Goal: Task Accomplishment & Management: Complete application form

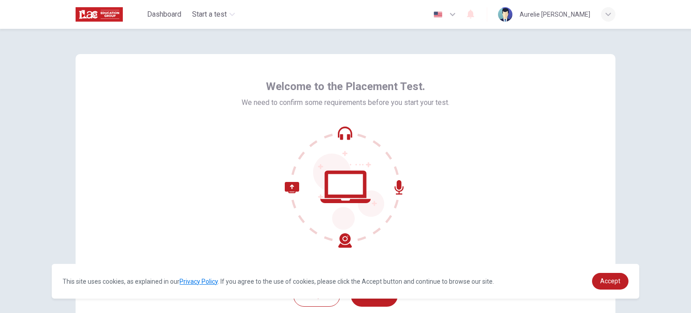
scroll to position [62, 0]
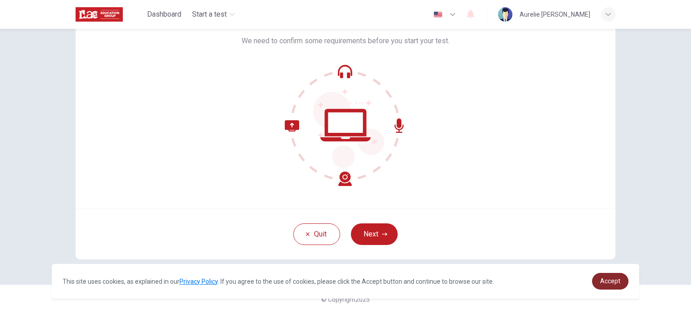
click at [613, 282] on span "Accept" at bounding box center [610, 280] width 20 height 7
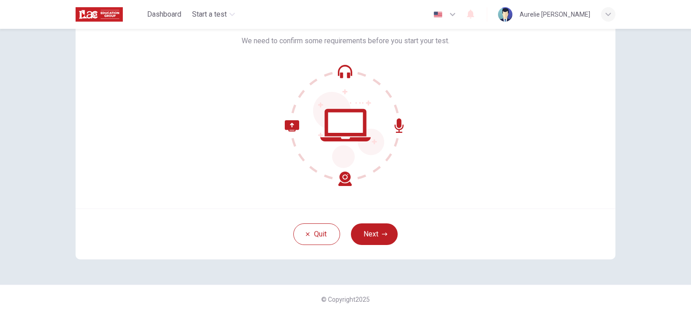
scroll to position [36, 0]
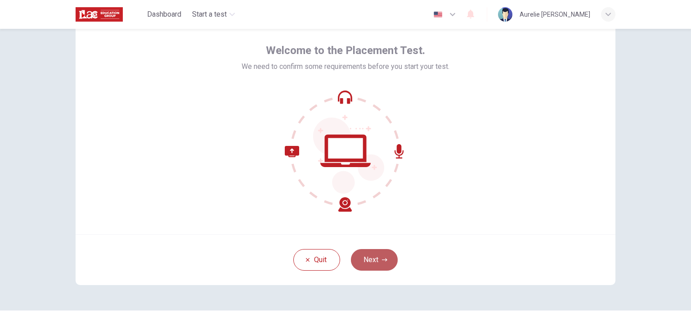
click at [383, 254] on button "Next" at bounding box center [374, 260] width 47 height 22
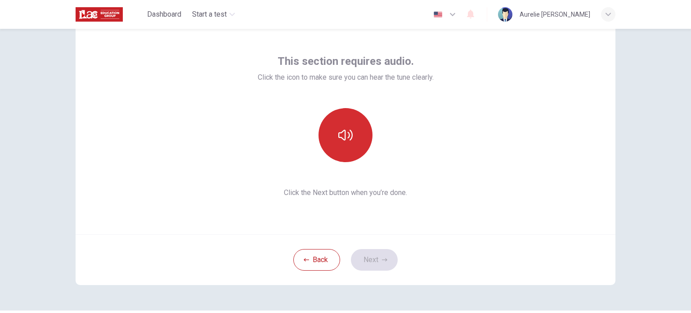
click at [349, 133] on icon "button" at bounding box center [345, 135] width 14 height 14
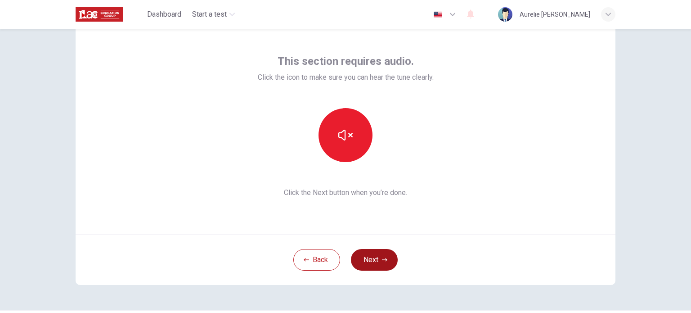
click at [373, 255] on button "Next" at bounding box center [374, 260] width 47 height 22
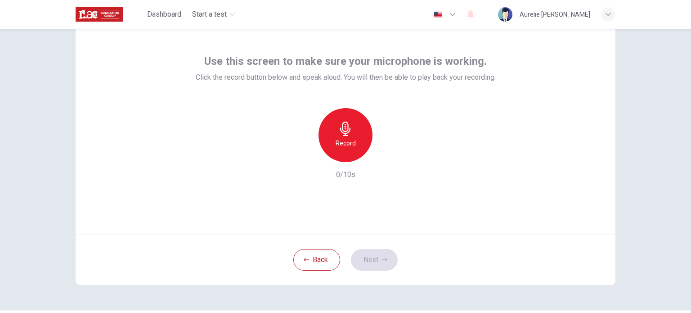
click at [332, 148] on div "Record" at bounding box center [345, 135] width 54 height 54
click at [342, 147] on h6 "Stop" at bounding box center [345, 143] width 13 height 11
click at [447, 18] on icon "button" at bounding box center [452, 14] width 11 height 11
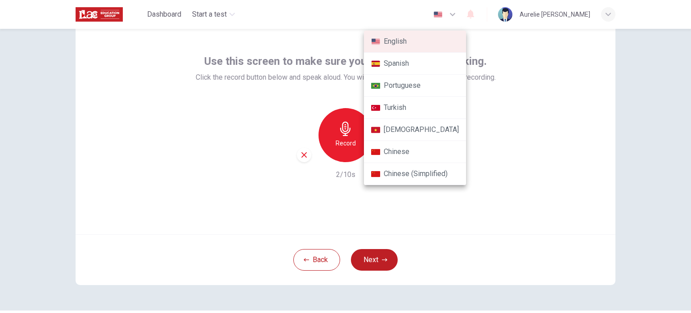
click at [523, 175] on div at bounding box center [345, 156] width 691 height 313
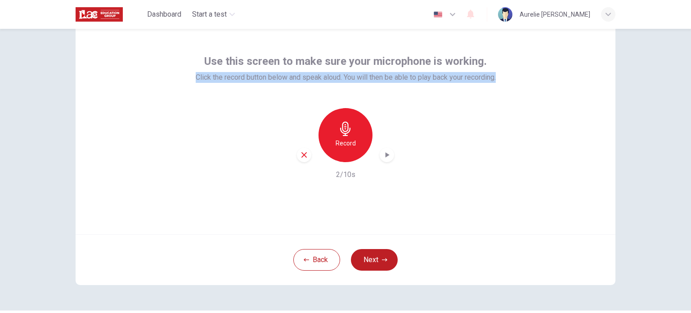
drag, startPoint x: 183, startPoint y: 78, endPoint x: 505, endPoint y: 93, distance: 322.8
click at [505, 93] on div "Use this screen to make sure your microphone is working. Click the record butto…" at bounding box center [346, 126] width 540 height 216
click at [382, 151] on icon "button" at bounding box center [386, 154] width 9 height 9
click at [362, 259] on button "Next" at bounding box center [374, 260] width 47 height 22
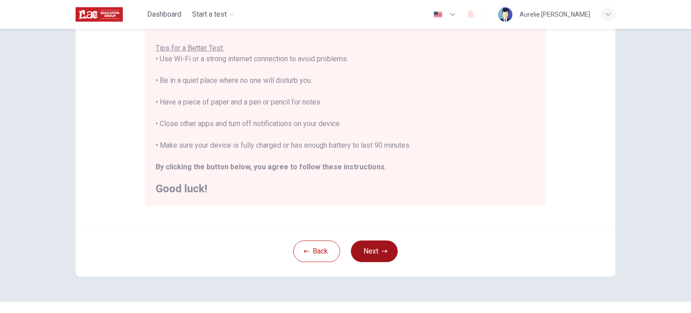
scroll to position [171, 0]
click at [370, 248] on button "Next" at bounding box center [374, 250] width 47 height 22
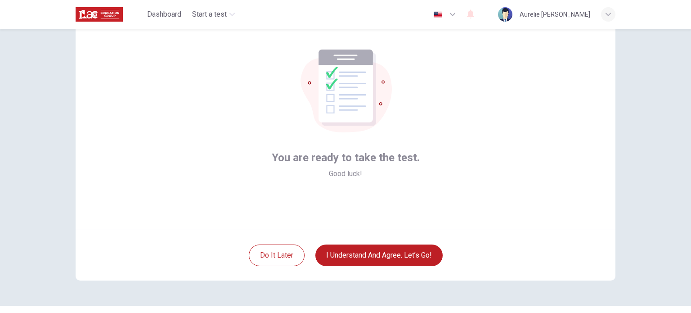
scroll to position [41, 0]
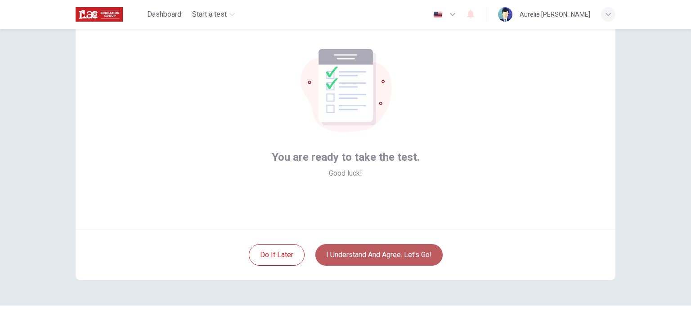
click at [430, 260] on button "I understand and agree. Let’s go!" at bounding box center [378, 255] width 127 height 22
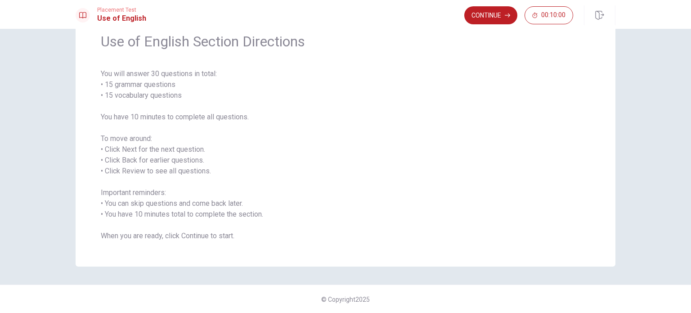
scroll to position [40, 0]
click at [497, 10] on button "Continue" at bounding box center [490, 15] width 53 height 18
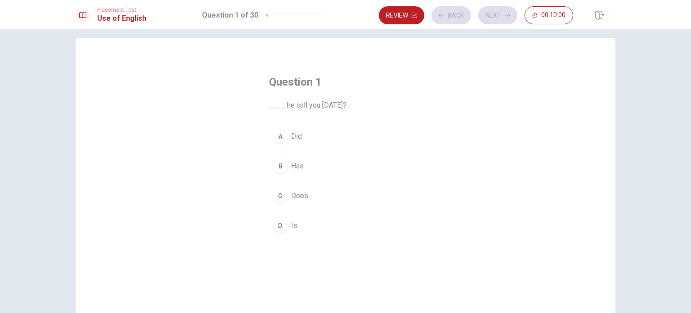
scroll to position [7, 0]
click at [276, 138] on div "A" at bounding box center [280, 138] width 14 height 14
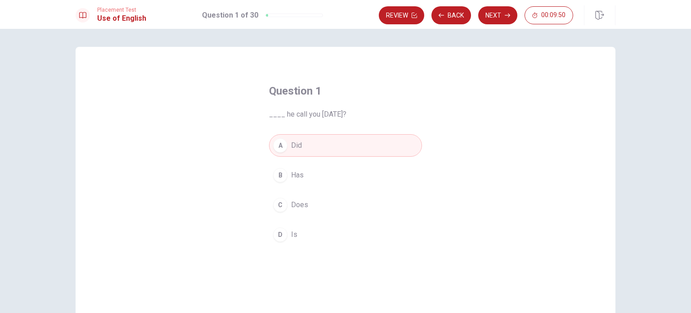
scroll to position [0, 0]
click at [504, 21] on button "Next" at bounding box center [497, 15] width 39 height 18
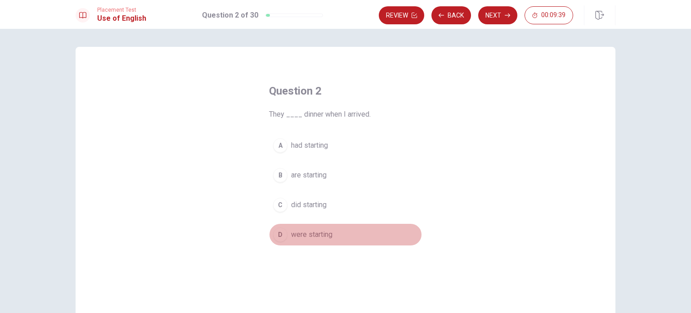
click at [277, 235] on div "D" at bounding box center [280, 234] width 14 height 14
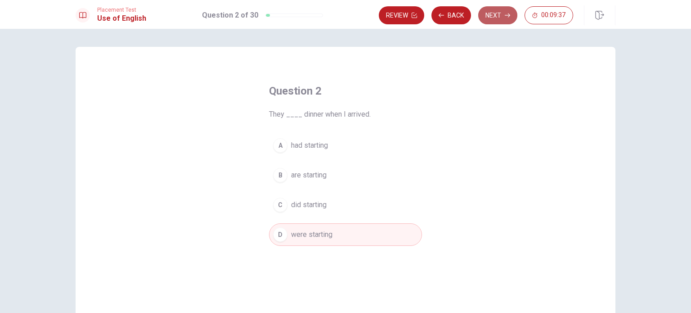
click at [494, 18] on button "Next" at bounding box center [497, 15] width 39 height 18
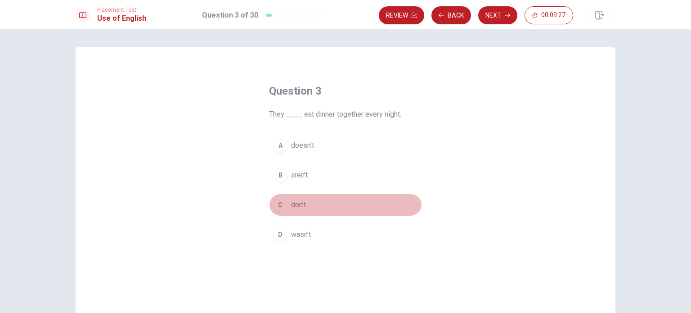
click at [279, 202] on div "C" at bounding box center [280, 204] width 14 height 14
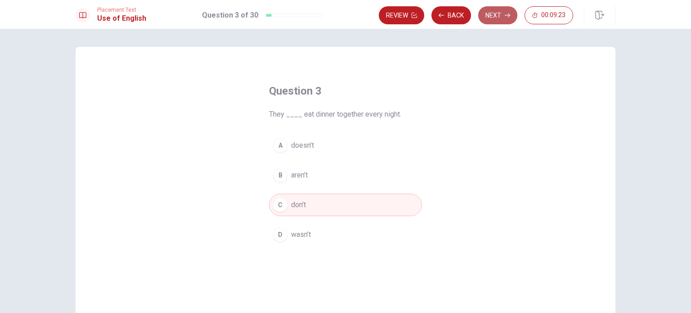
click at [499, 14] on button "Next" at bounding box center [497, 15] width 39 height 18
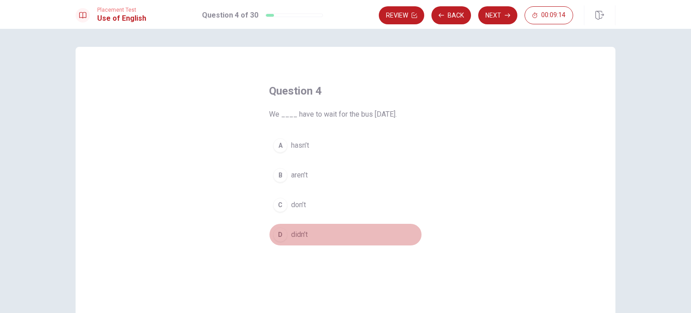
click at [282, 235] on div "D" at bounding box center [280, 234] width 14 height 14
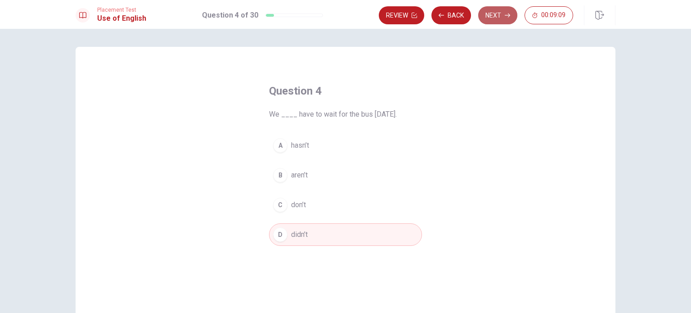
click at [497, 14] on button "Next" at bounding box center [497, 15] width 39 height 18
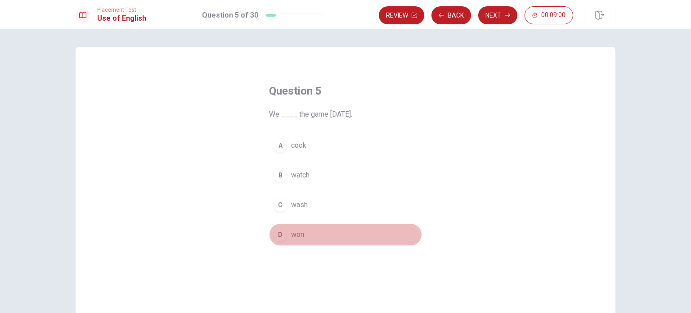
click at [275, 236] on div "D" at bounding box center [280, 234] width 14 height 14
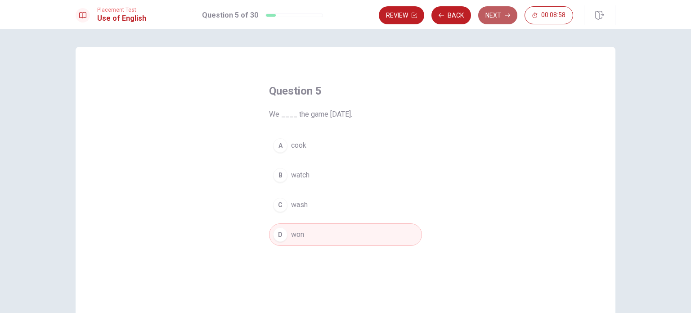
click at [502, 9] on button "Next" at bounding box center [497, 15] width 39 height 18
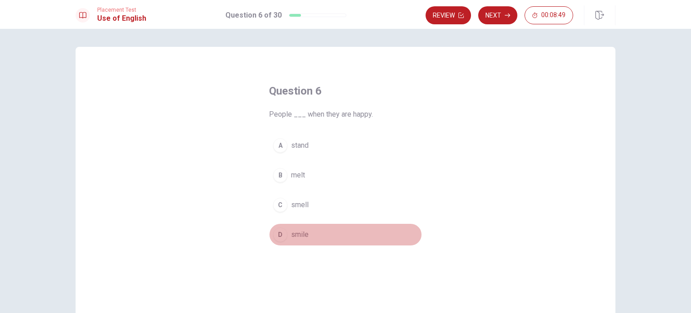
click at [273, 232] on div "D" at bounding box center [280, 234] width 14 height 14
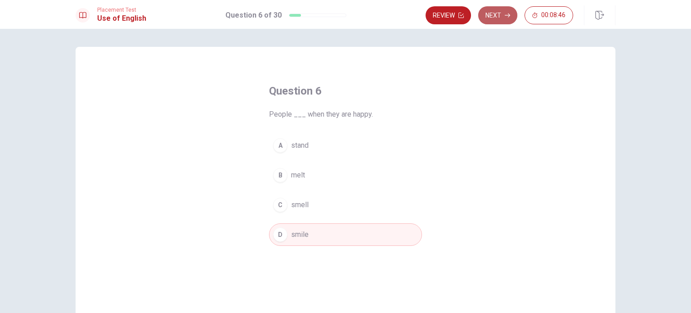
click at [498, 15] on button "Next" at bounding box center [497, 15] width 39 height 18
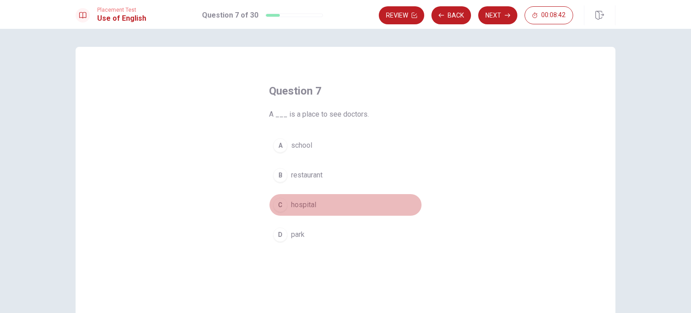
click at [276, 210] on div "C" at bounding box center [280, 204] width 14 height 14
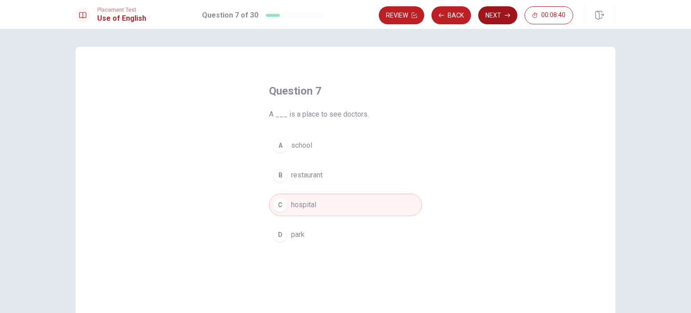
click at [492, 22] on button "Next" at bounding box center [497, 15] width 39 height 18
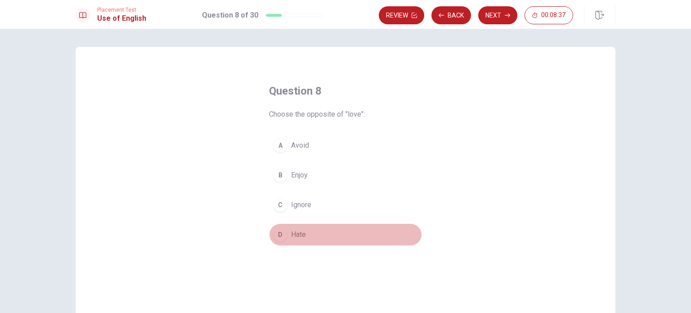
click at [280, 233] on div "D" at bounding box center [280, 234] width 14 height 14
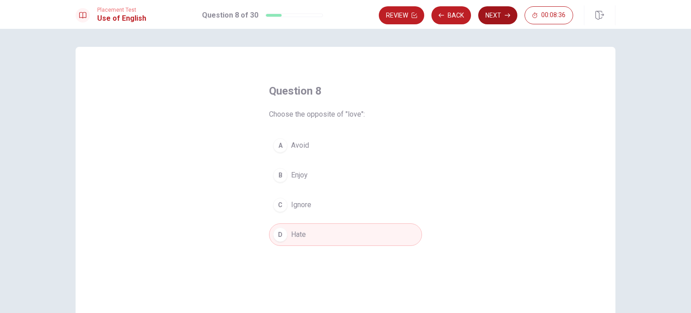
click at [485, 18] on button "Next" at bounding box center [497, 15] width 39 height 18
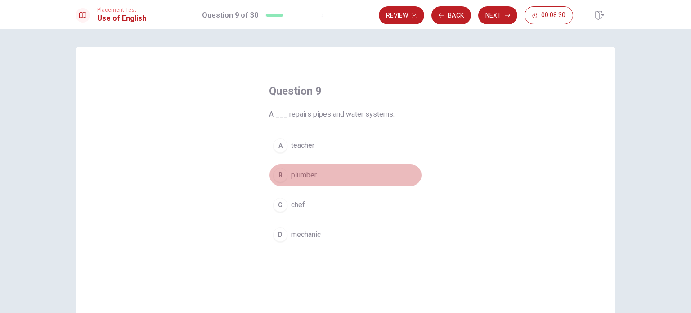
click at [284, 174] on div "B" at bounding box center [280, 175] width 14 height 14
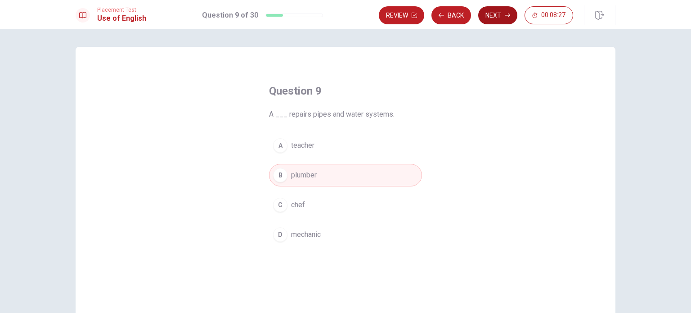
click at [499, 11] on button "Next" at bounding box center [497, 15] width 39 height 18
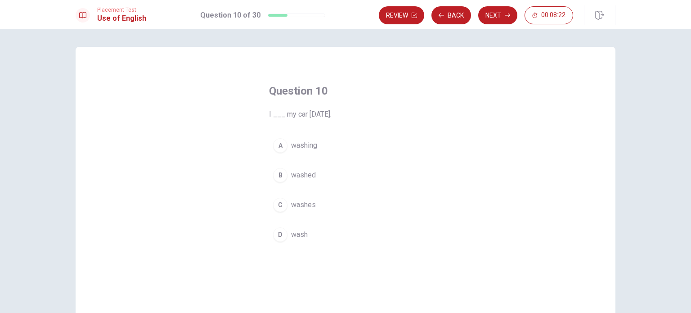
click at [277, 174] on div "B" at bounding box center [280, 175] width 14 height 14
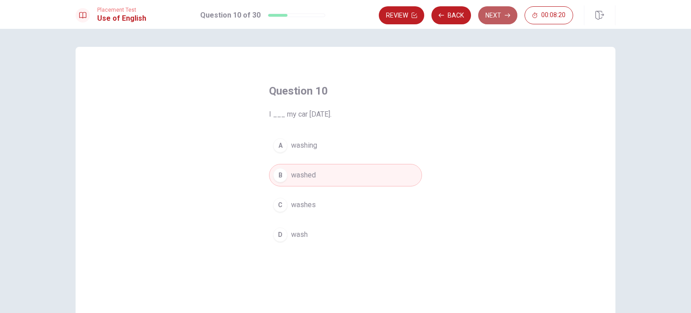
click at [493, 11] on button "Next" at bounding box center [497, 15] width 39 height 18
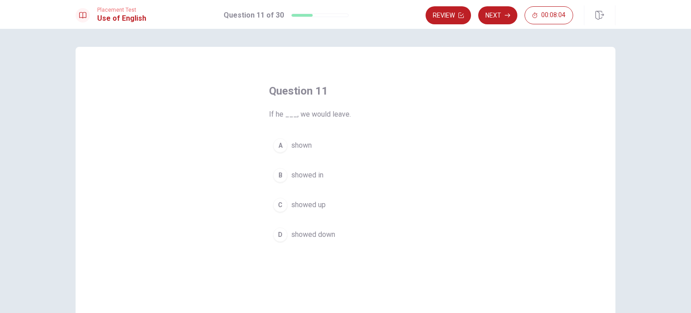
click at [283, 206] on div "C" at bounding box center [280, 204] width 14 height 14
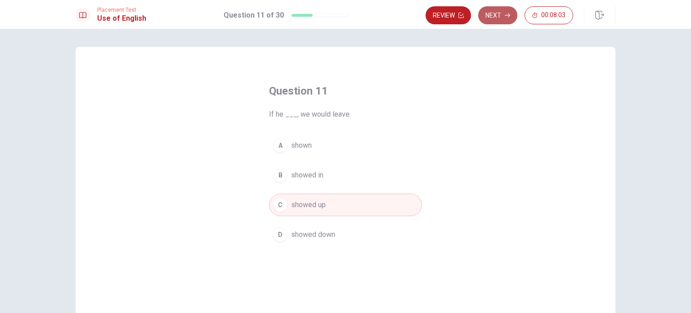
click at [491, 15] on button "Next" at bounding box center [497, 15] width 39 height 18
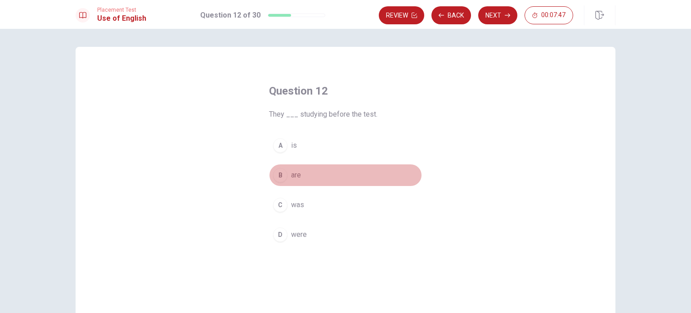
click at [280, 180] on div "B" at bounding box center [280, 175] width 14 height 14
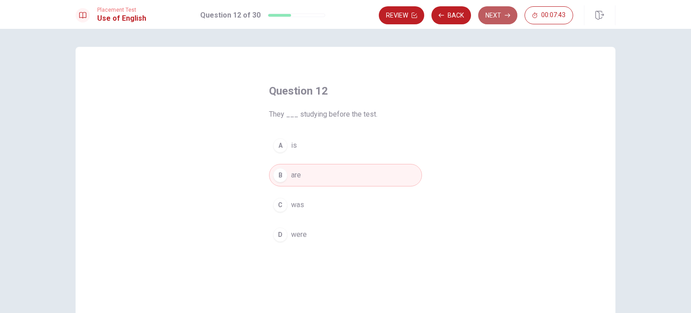
click at [496, 13] on button "Next" at bounding box center [497, 15] width 39 height 18
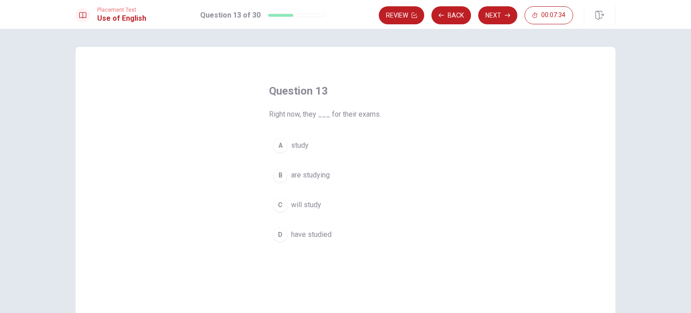
click at [278, 148] on div "A" at bounding box center [280, 145] width 14 height 14
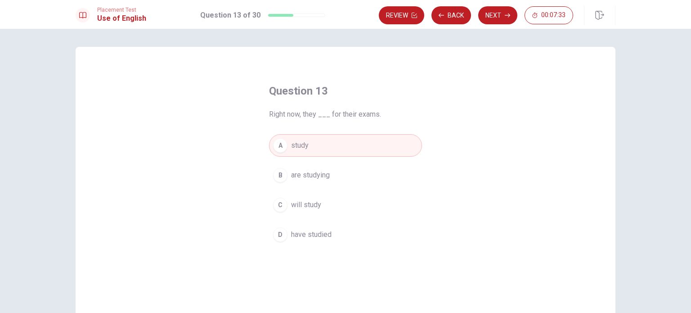
click at [280, 172] on div "B" at bounding box center [280, 175] width 14 height 14
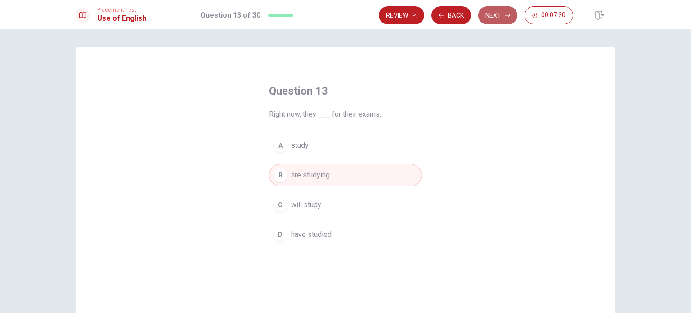
click at [510, 21] on button "Next" at bounding box center [497, 15] width 39 height 18
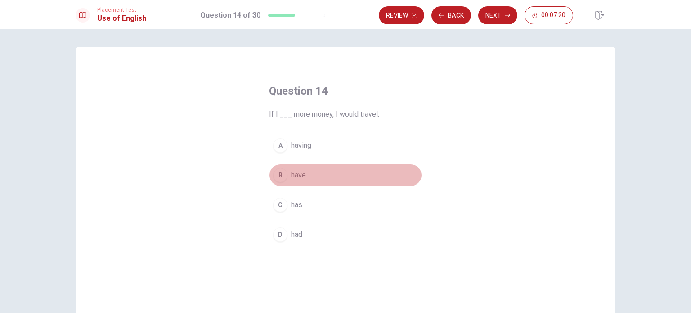
click at [281, 175] on div "B" at bounding box center [280, 175] width 14 height 14
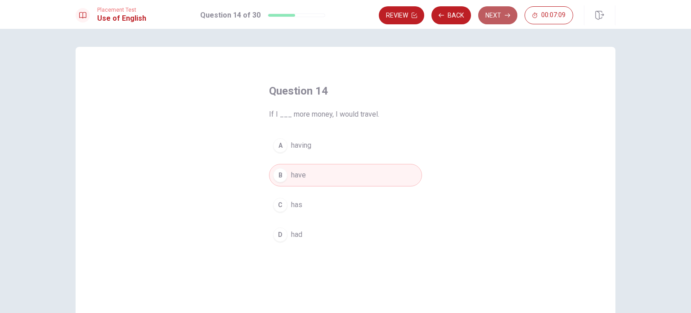
click at [496, 10] on button "Next" at bounding box center [497, 15] width 39 height 18
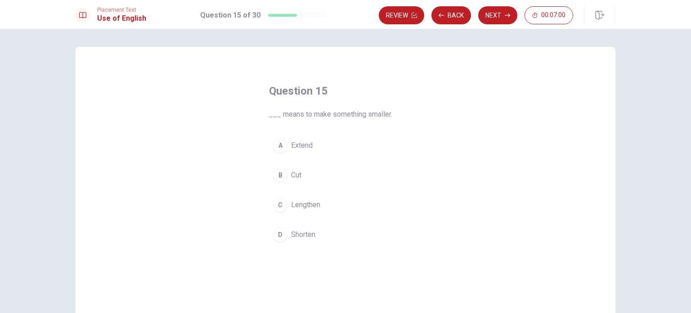
click at [277, 178] on div "B" at bounding box center [280, 175] width 14 height 14
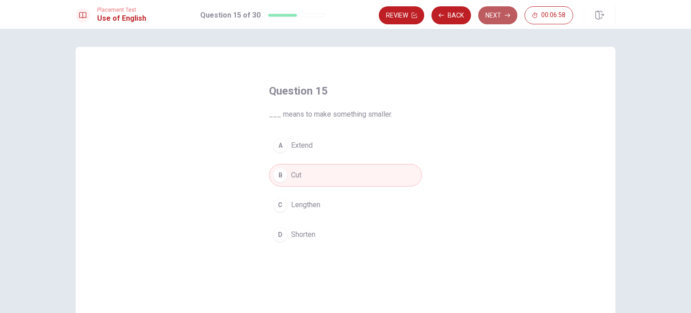
click at [488, 23] on button "Next" at bounding box center [497, 15] width 39 height 18
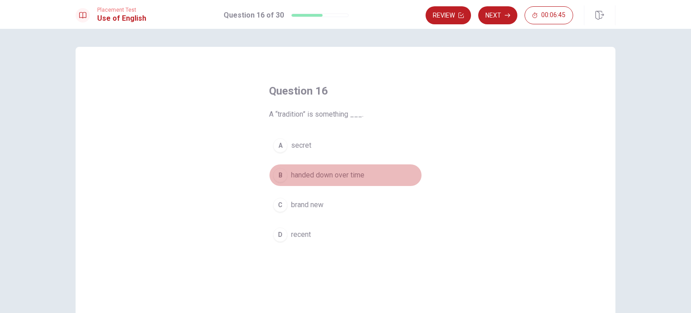
click at [277, 174] on div "B" at bounding box center [280, 175] width 14 height 14
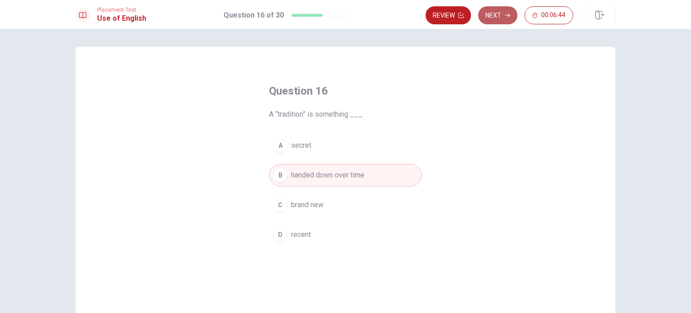
click at [502, 9] on button "Next" at bounding box center [497, 15] width 39 height 18
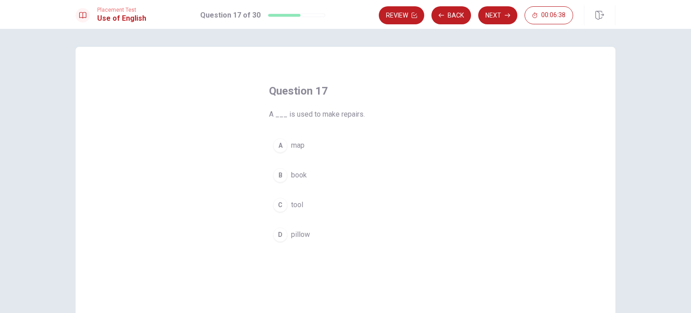
click at [279, 152] on button "A map" at bounding box center [345, 145] width 153 height 22
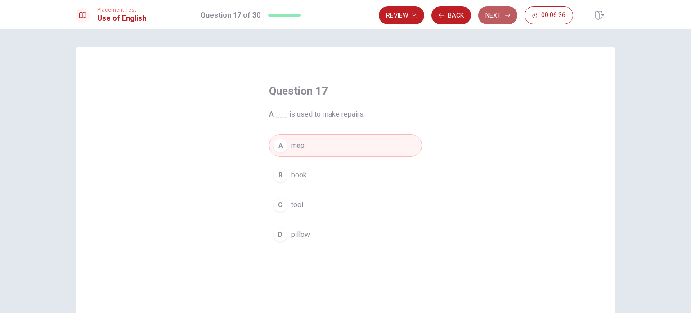
click at [510, 22] on button "Next" at bounding box center [497, 15] width 39 height 18
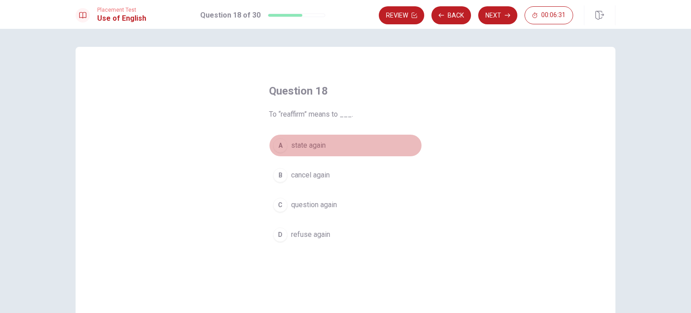
click at [273, 142] on div "A" at bounding box center [280, 145] width 14 height 14
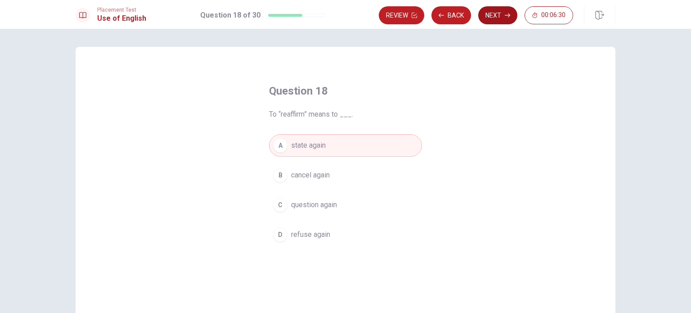
click at [501, 11] on button "Next" at bounding box center [497, 15] width 39 height 18
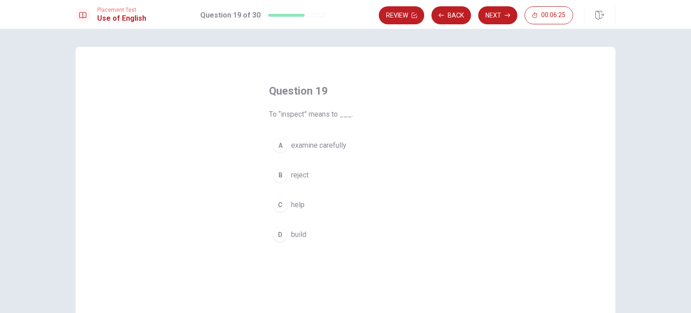
click at [321, 148] on span "examine carefully" at bounding box center [318, 145] width 55 height 11
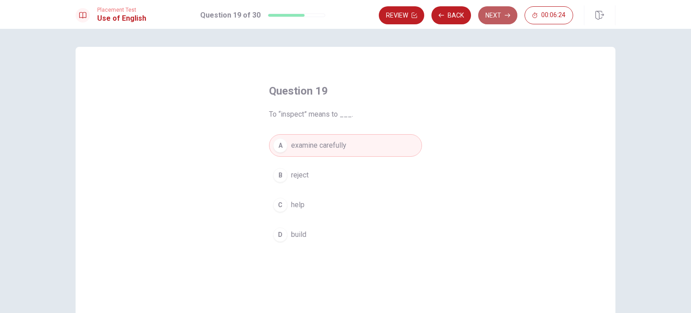
click at [491, 21] on button "Next" at bounding box center [497, 15] width 39 height 18
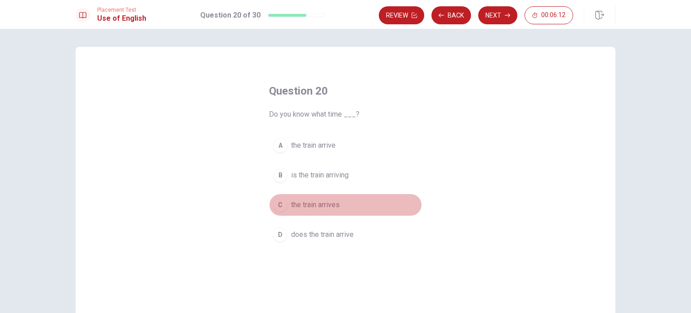
click at [282, 202] on div "C" at bounding box center [280, 204] width 14 height 14
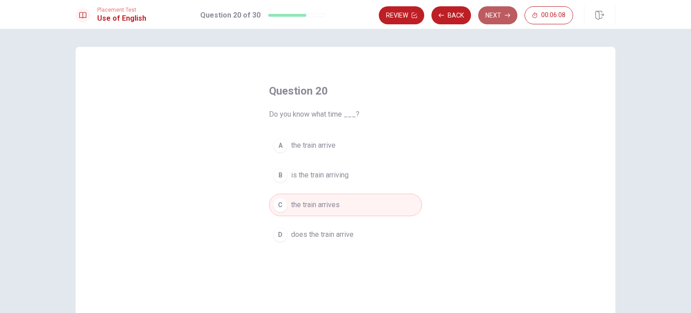
click at [489, 13] on button "Next" at bounding box center [497, 15] width 39 height 18
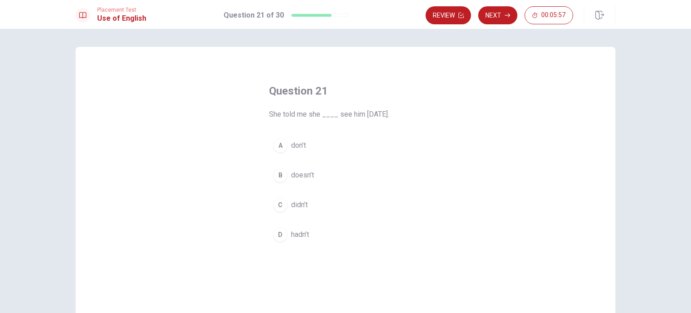
click at [280, 208] on div "C" at bounding box center [280, 204] width 14 height 14
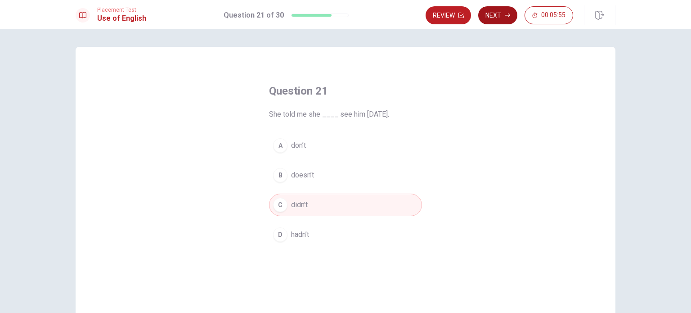
click at [502, 17] on button "Next" at bounding box center [497, 15] width 39 height 18
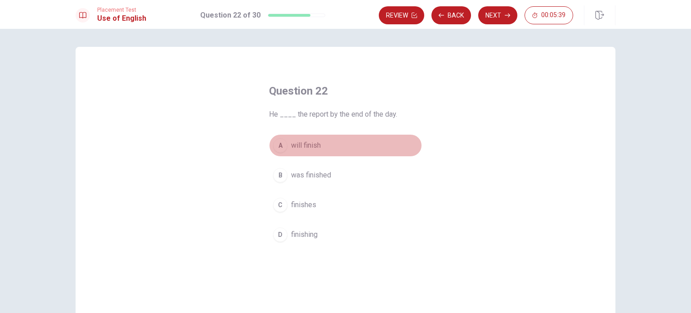
click at [278, 141] on div "A" at bounding box center [280, 145] width 14 height 14
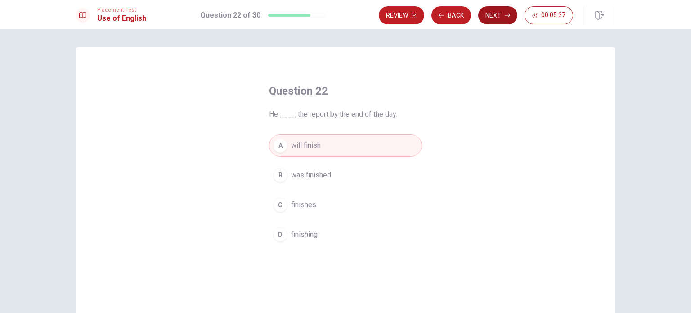
click at [489, 16] on button "Next" at bounding box center [497, 15] width 39 height 18
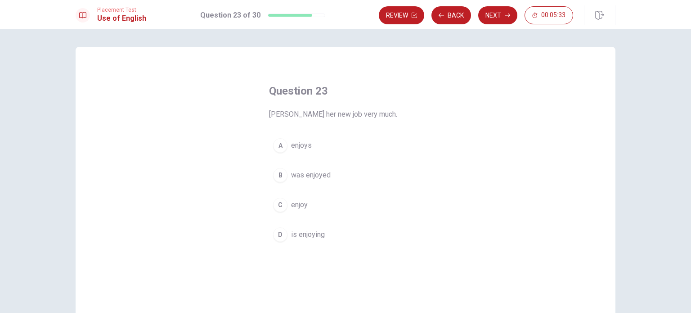
click at [282, 148] on div "A" at bounding box center [280, 145] width 14 height 14
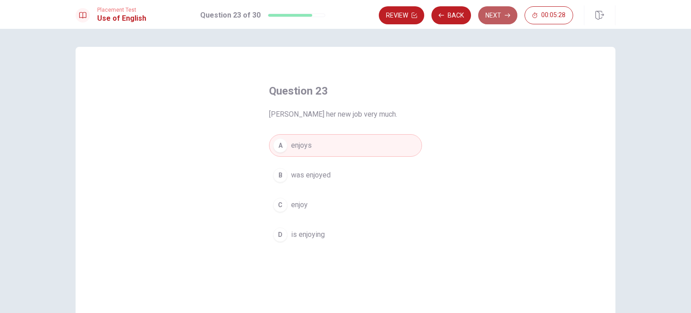
click at [496, 16] on button "Next" at bounding box center [497, 15] width 39 height 18
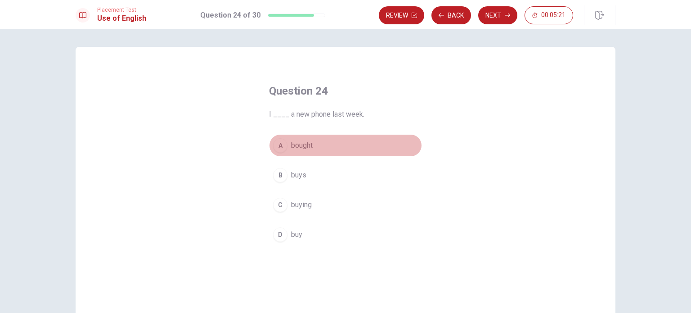
click at [278, 147] on div "A" at bounding box center [280, 145] width 14 height 14
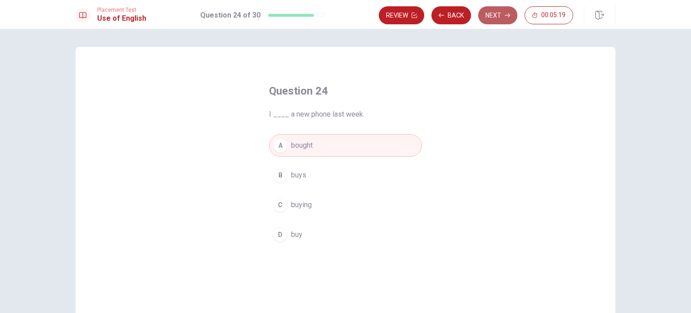
click at [501, 18] on button "Next" at bounding box center [497, 15] width 39 height 18
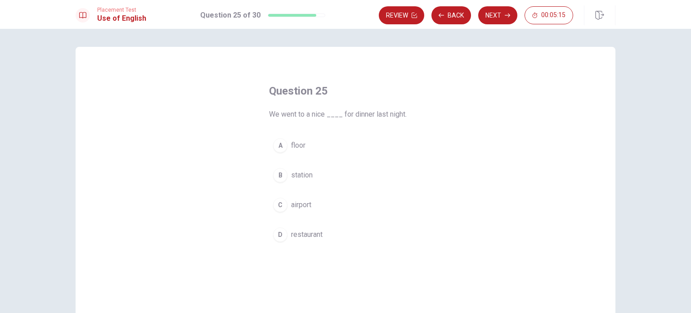
click at [287, 237] on button "D restaurant" at bounding box center [345, 234] width 153 height 22
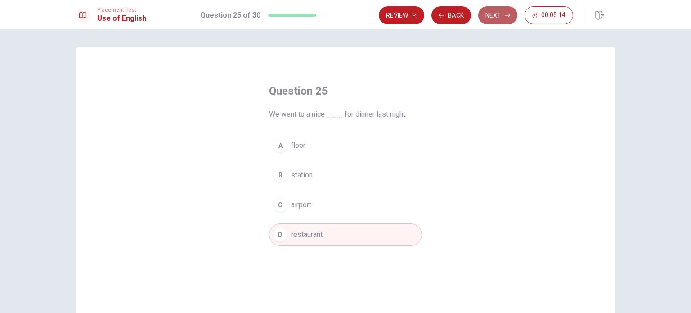
click at [489, 17] on button "Next" at bounding box center [497, 15] width 39 height 18
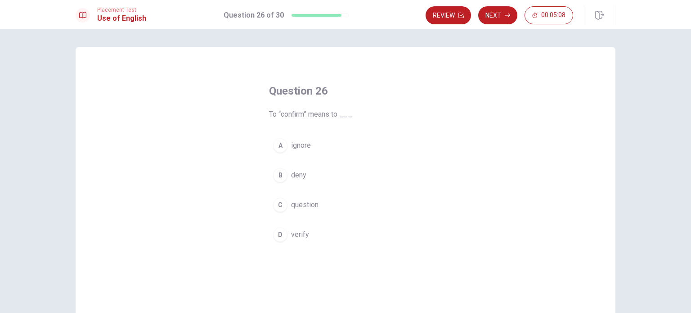
click at [274, 235] on div "D" at bounding box center [280, 234] width 14 height 14
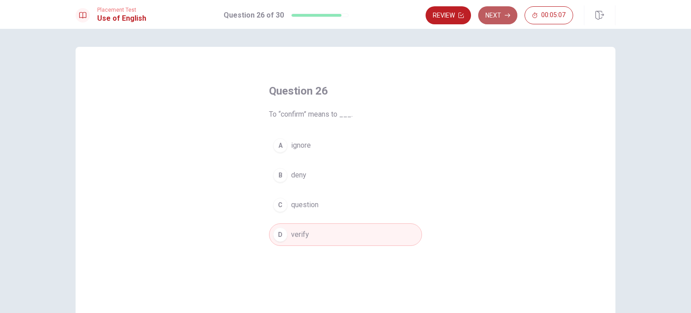
click at [510, 21] on button "Next" at bounding box center [497, 15] width 39 height 18
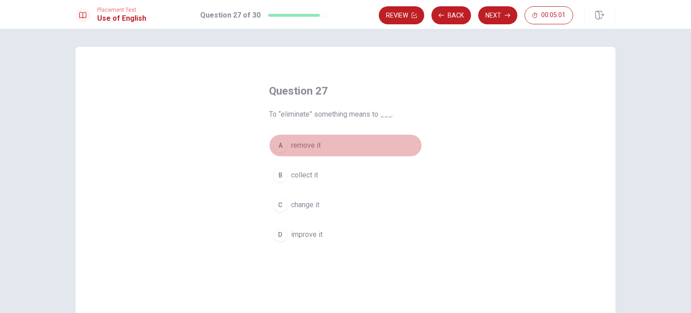
click at [277, 145] on div "A" at bounding box center [280, 145] width 14 height 14
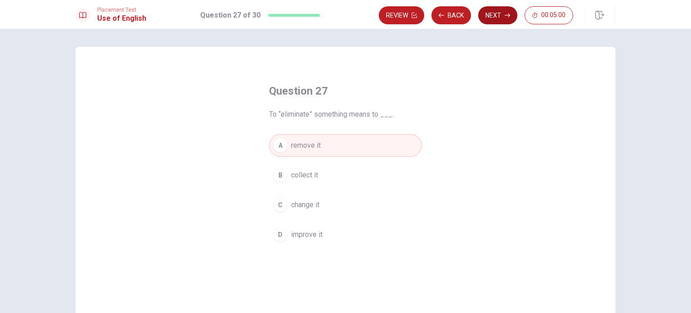
click at [502, 10] on button "Next" at bounding box center [497, 15] width 39 height 18
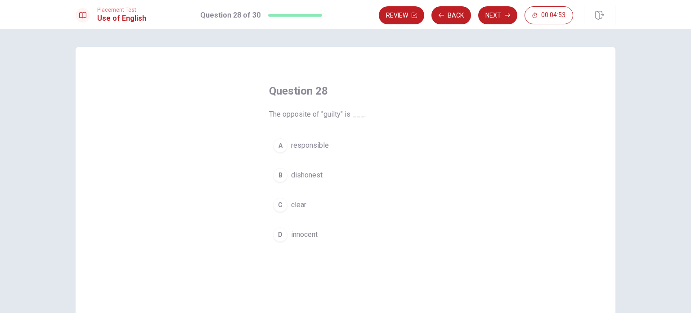
click at [274, 230] on div "D" at bounding box center [280, 234] width 14 height 14
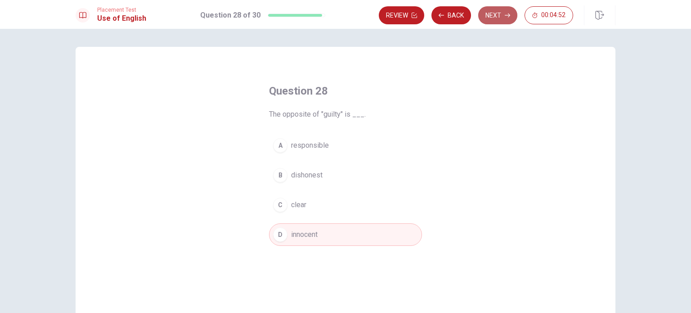
click at [493, 12] on button "Next" at bounding box center [497, 15] width 39 height 18
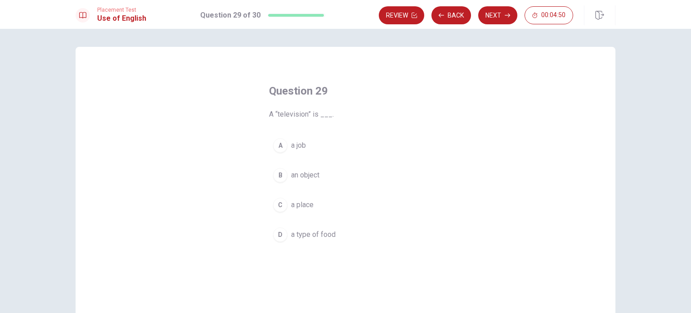
click at [273, 170] on div "B" at bounding box center [280, 175] width 14 height 14
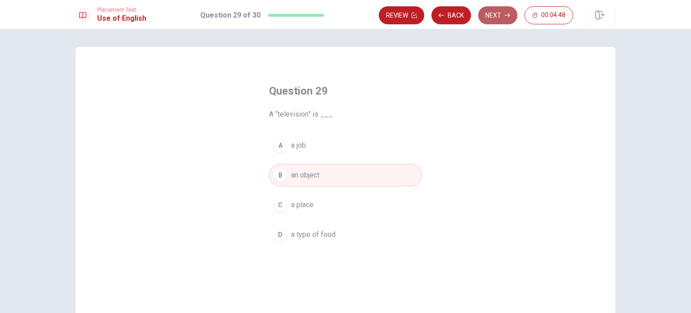
click at [496, 16] on button "Next" at bounding box center [497, 15] width 39 height 18
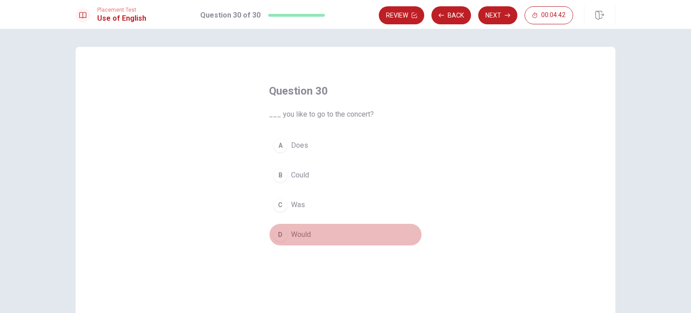
click at [276, 233] on div "D" at bounding box center [280, 234] width 14 height 14
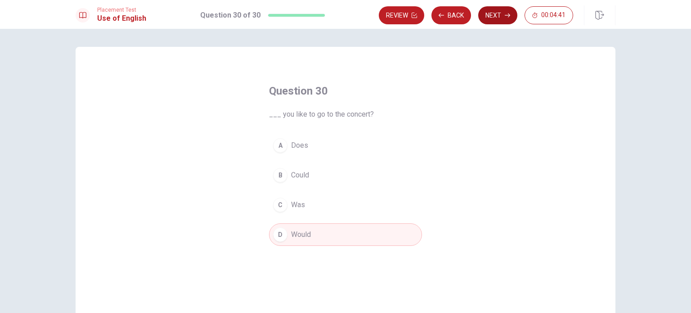
click at [490, 20] on button "Next" at bounding box center [497, 15] width 39 height 18
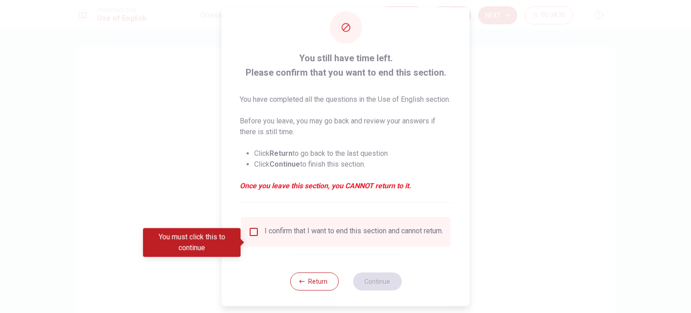
scroll to position [33, 0]
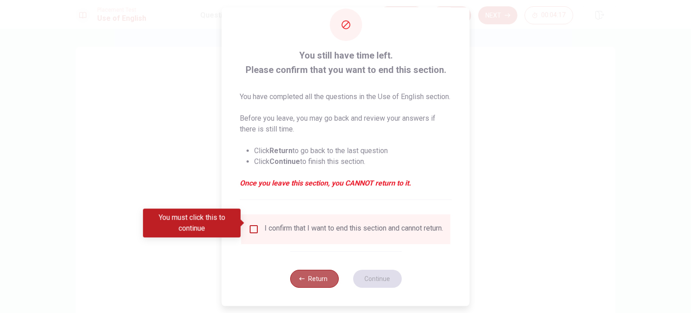
click at [308, 269] on button "Return" at bounding box center [314, 278] width 49 height 18
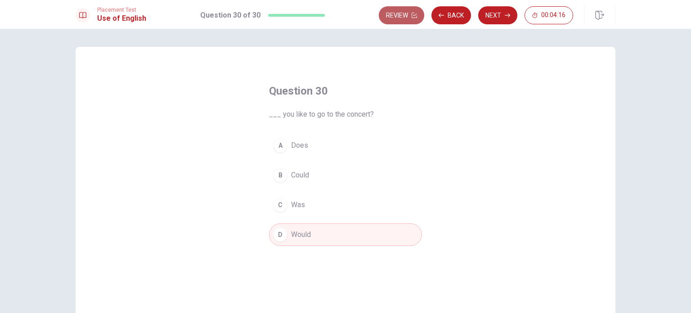
click at [404, 23] on button "Review" at bounding box center [401, 15] width 45 height 18
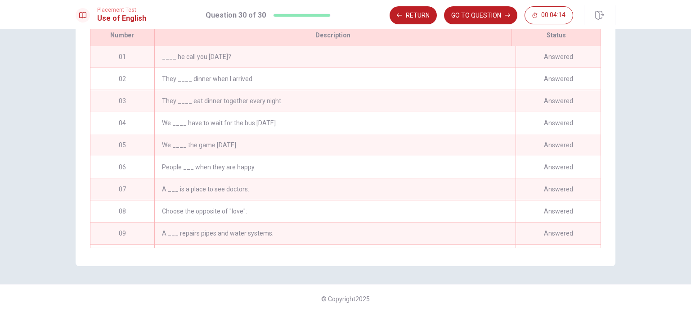
scroll to position [0, 0]
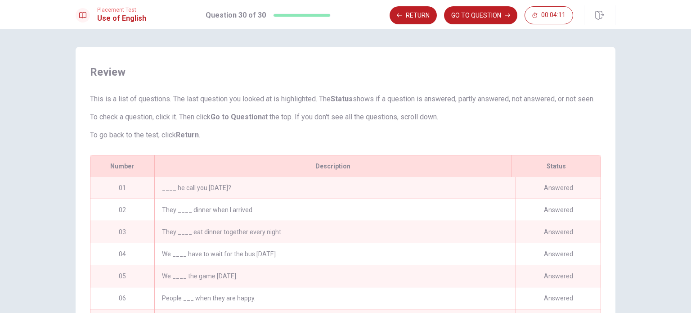
click at [238, 193] on div "____ he call you [DATE]?" at bounding box center [334, 188] width 361 height 22
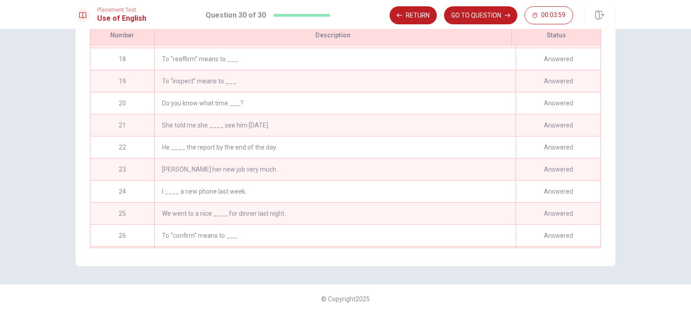
scroll to position [461, 0]
click at [441, 238] on div "___ you like to go to the concert?" at bounding box center [334, 237] width 361 height 22
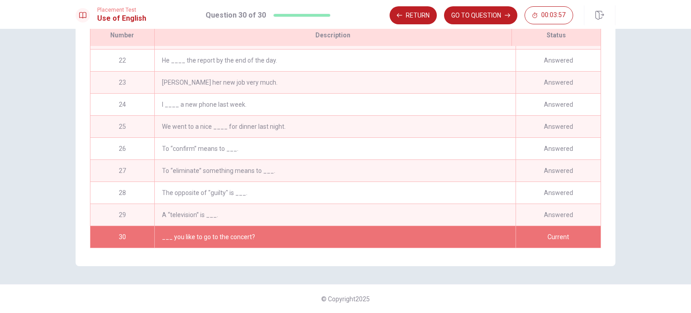
click at [387, 238] on div "___ you like to go to the concert?" at bounding box center [334, 237] width 361 height 22
click at [465, 18] on button "GO TO QUESTION" at bounding box center [480, 15] width 73 height 18
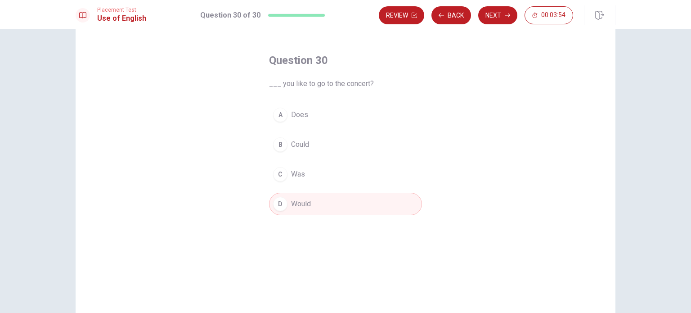
scroll to position [30, 0]
click at [452, 18] on button "Back" at bounding box center [451, 15] width 40 height 18
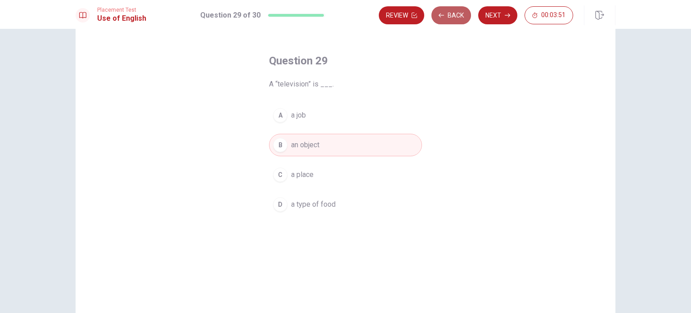
click at [452, 18] on button "Back" at bounding box center [451, 15] width 40 height 18
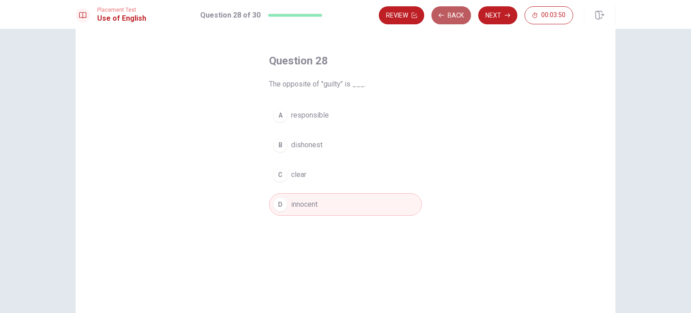
click at [452, 18] on button "Back" at bounding box center [451, 15] width 40 height 18
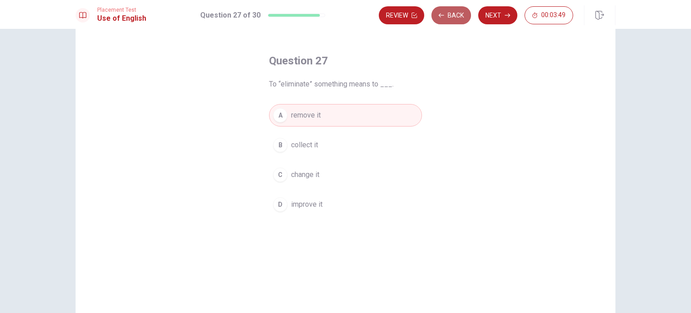
click at [452, 18] on button "Back" at bounding box center [451, 15] width 40 height 18
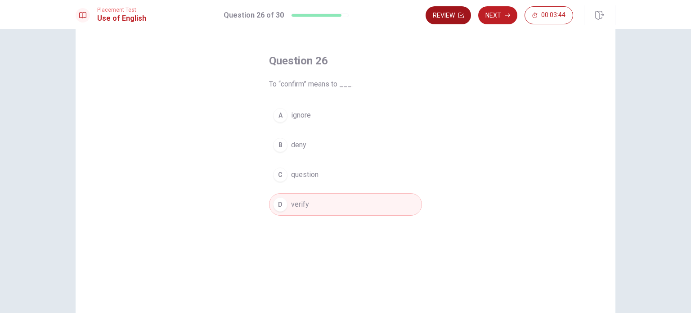
click at [459, 16] on icon "button" at bounding box center [460, 15] width 5 height 5
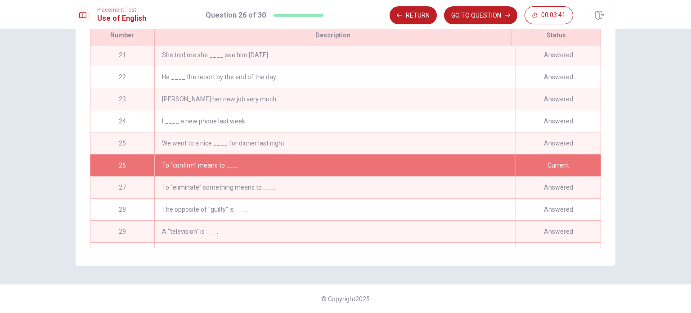
scroll to position [461, 0]
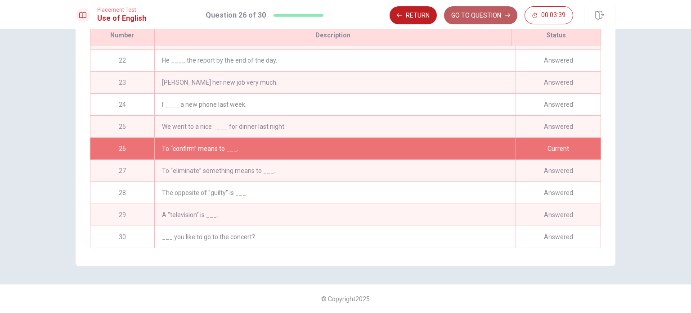
click at [480, 19] on button "GO TO QUESTION" at bounding box center [480, 15] width 73 height 18
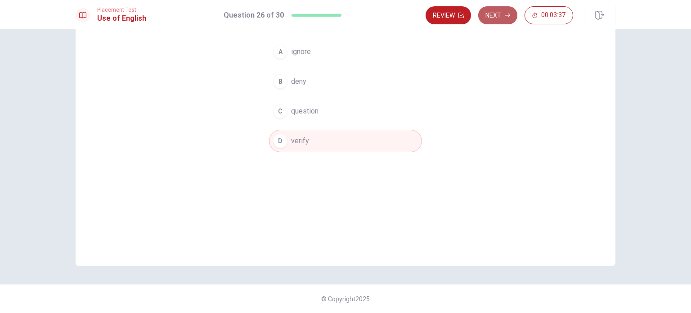
click at [499, 15] on button "Next" at bounding box center [497, 15] width 39 height 18
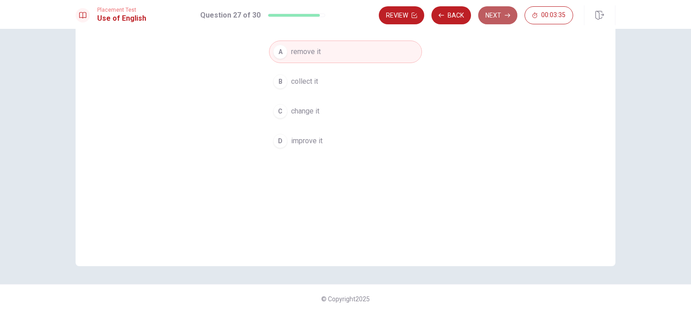
click at [500, 14] on button "Next" at bounding box center [497, 15] width 39 height 18
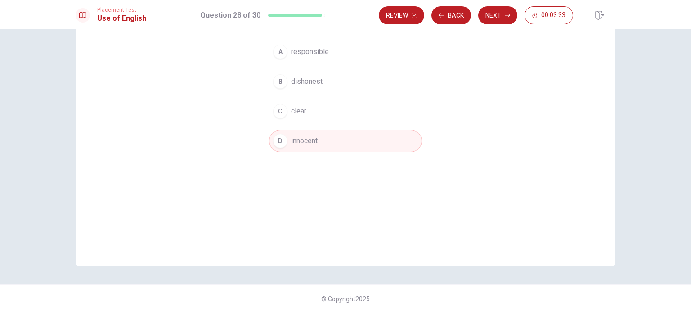
scroll to position [0, 0]
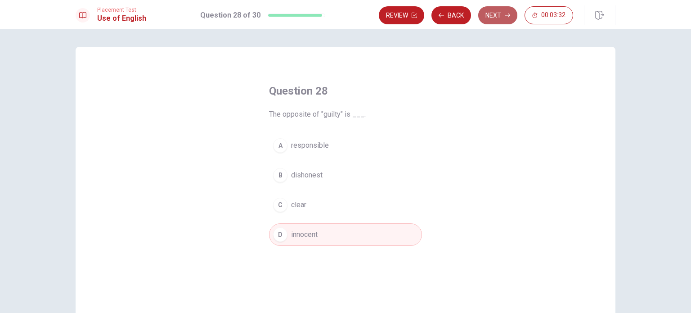
click at [501, 18] on button "Next" at bounding box center [497, 15] width 39 height 18
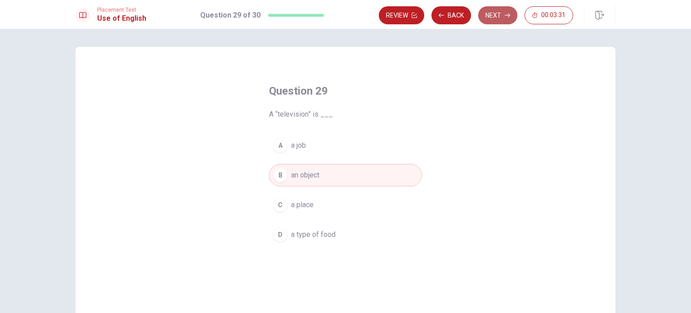
click at [501, 18] on button "Next" at bounding box center [497, 15] width 39 height 18
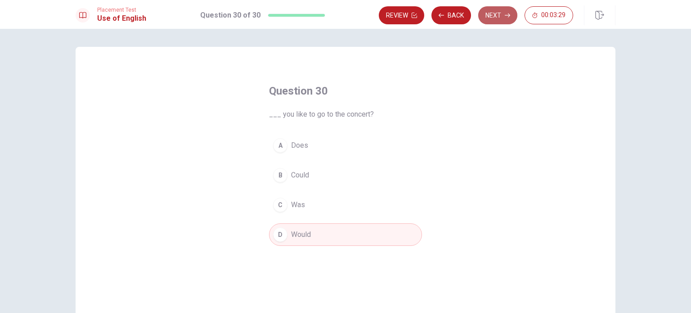
click at [501, 18] on button "Next" at bounding box center [497, 15] width 39 height 18
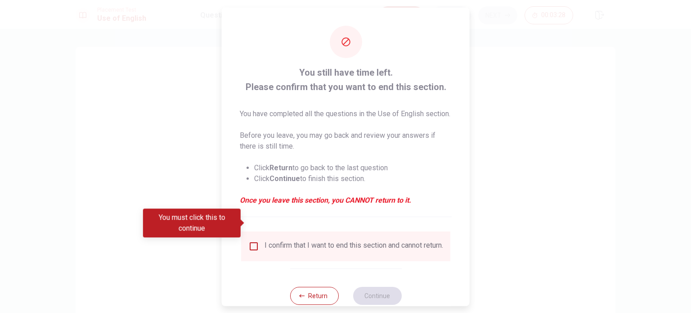
scroll to position [33, 0]
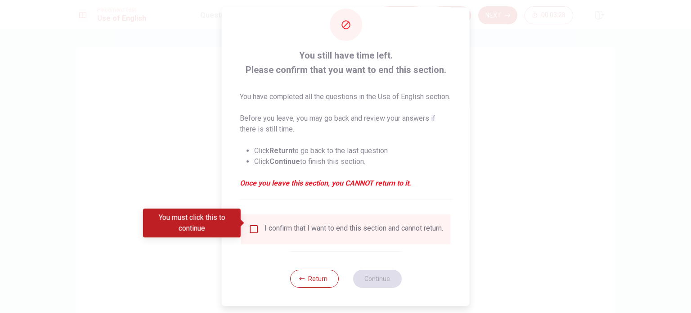
click at [320, 226] on div "I confirm that I want to end this section and cannot return." at bounding box center [353, 229] width 179 height 11
click at [320, 224] on div "I confirm that I want to end this section and cannot return." at bounding box center [353, 229] width 179 height 11
click at [248, 224] on input "You must click this to continue" at bounding box center [253, 229] width 11 height 11
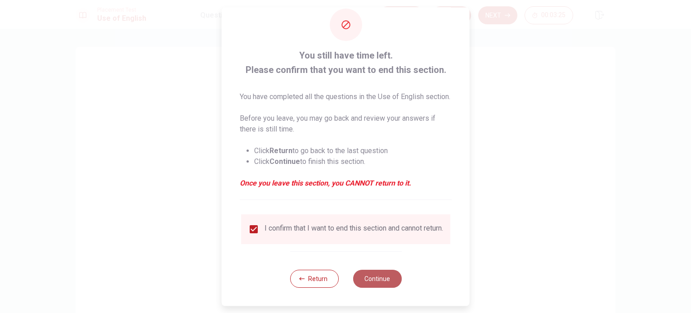
click at [395, 280] on button "Continue" at bounding box center [377, 278] width 49 height 18
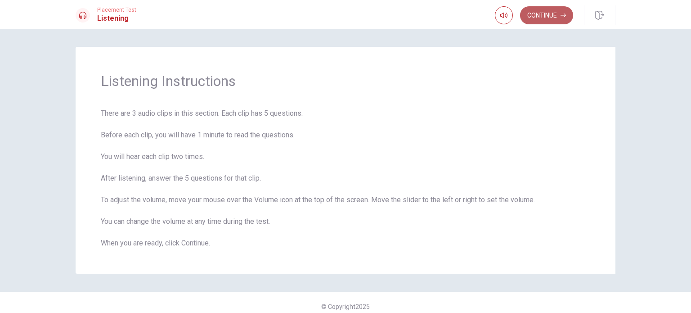
click at [550, 17] on button "Continue" at bounding box center [546, 15] width 53 height 18
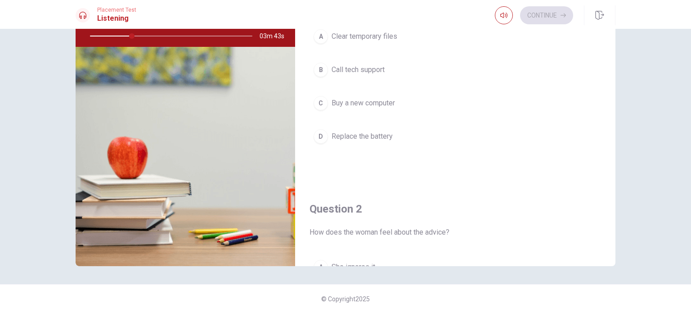
scroll to position [0, 0]
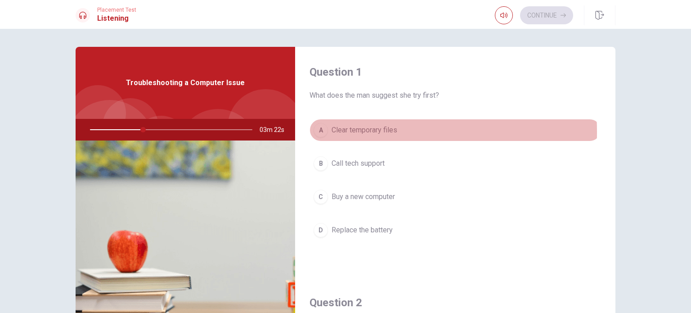
click at [316, 132] on div "A" at bounding box center [320, 130] width 14 height 14
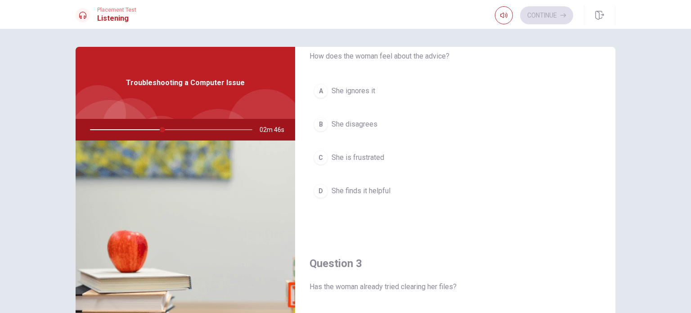
scroll to position [333, 0]
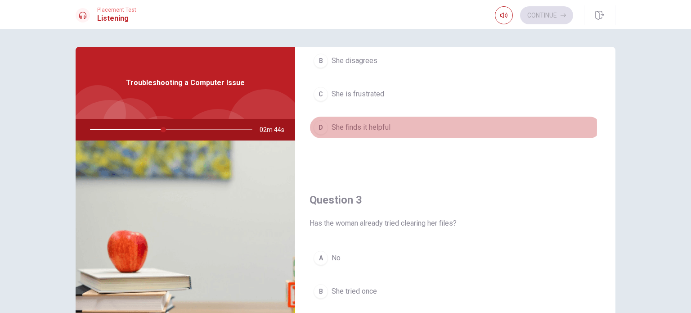
click at [314, 125] on div "D" at bounding box center [320, 127] width 14 height 14
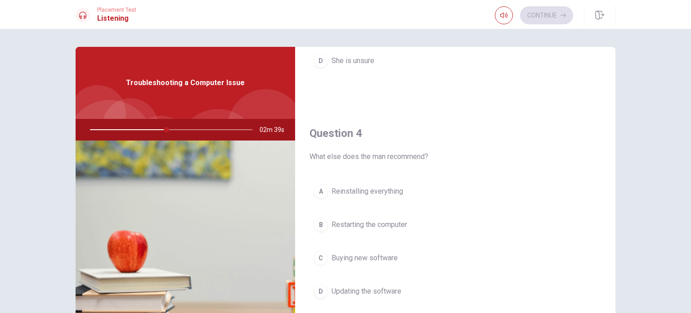
scroll to position [691, 0]
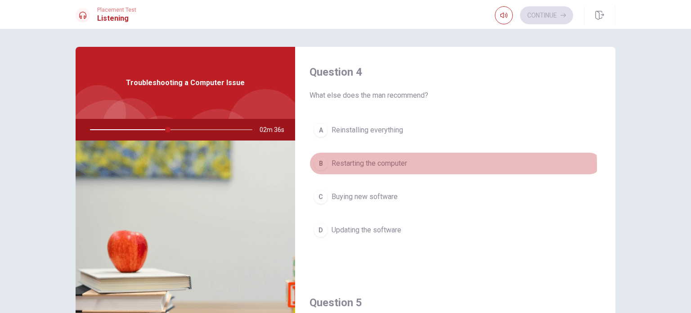
click at [318, 163] on div "B" at bounding box center [320, 163] width 14 height 14
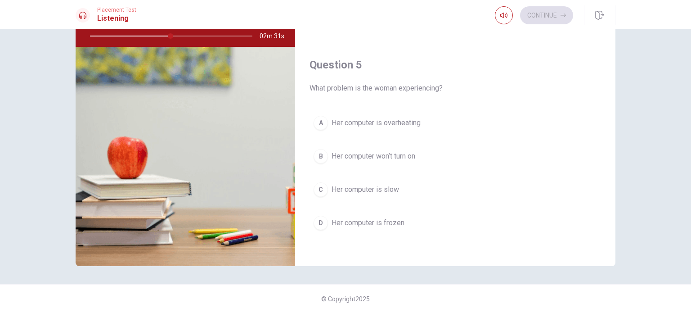
scroll to position [835, 0]
click at [323, 185] on div "C" at bounding box center [320, 189] width 14 height 14
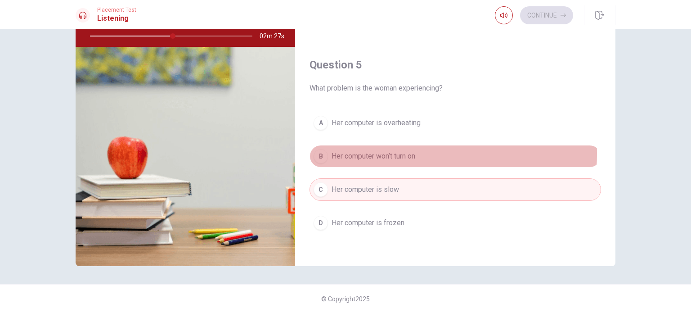
click at [375, 151] on span "Her computer won’t turn on" at bounding box center [373, 156] width 84 height 11
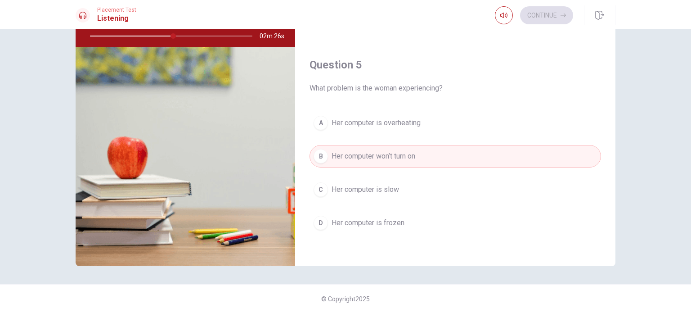
click at [351, 188] on span "Her computer is slow" at bounding box center [364, 189] width 67 height 11
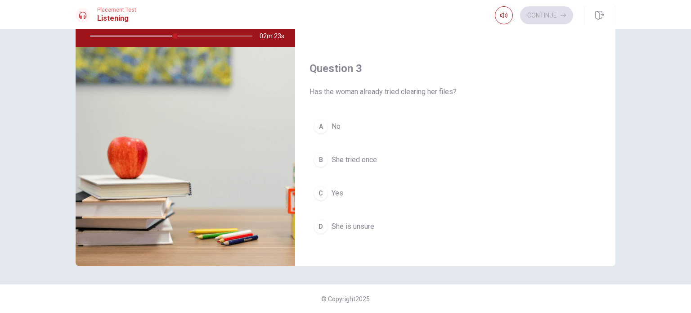
scroll to position [372, 0]
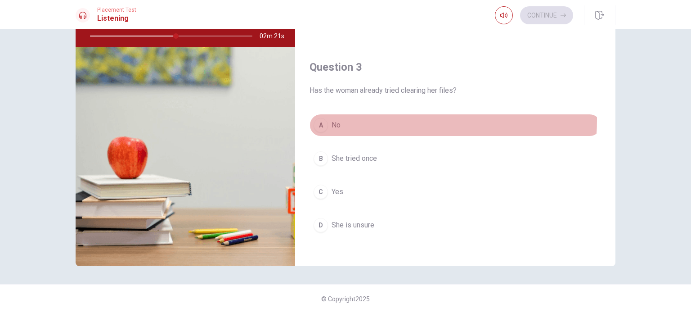
click at [365, 118] on button "A No" at bounding box center [454, 125] width 291 height 22
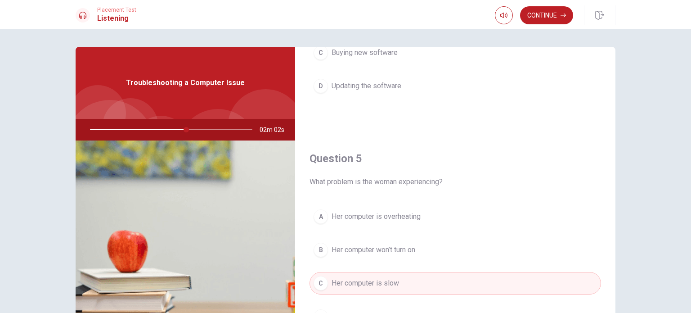
scroll to position [835, 0]
click at [545, 16] on button "Continue" at bounding box center [546, 15] width 53 height 18
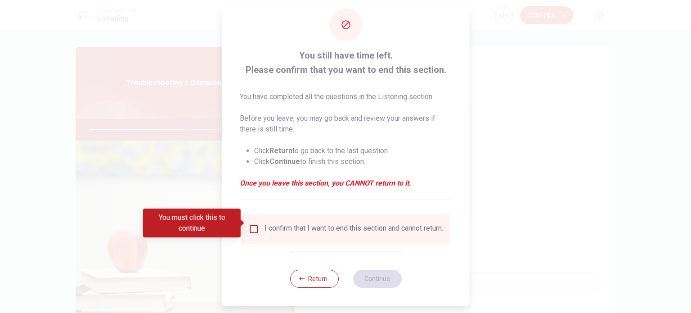
scroll to position [22, 0]
click at [310, 278] on button "Return" at bounding box center [314, 278] width 49 height 18
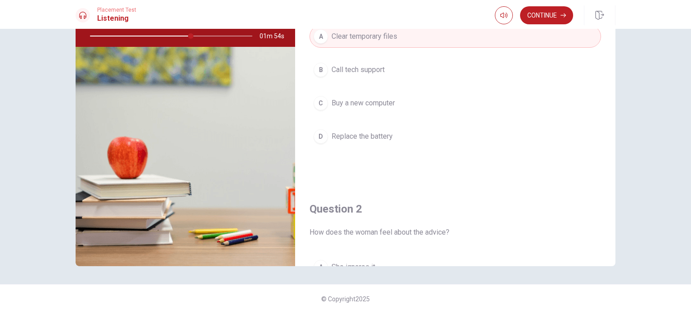
scroll to position [0, 0]
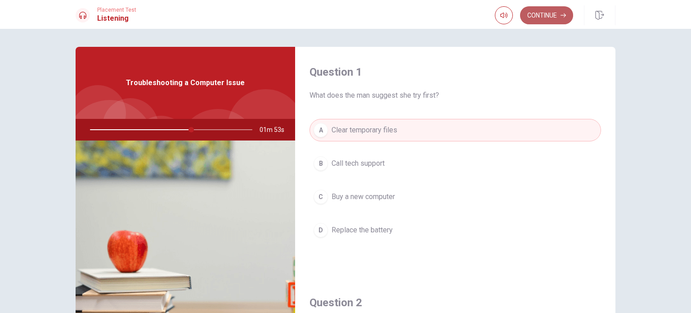
click at [538, 19] on button "Continue" at bounding box center [546, 15] width 53 height 18
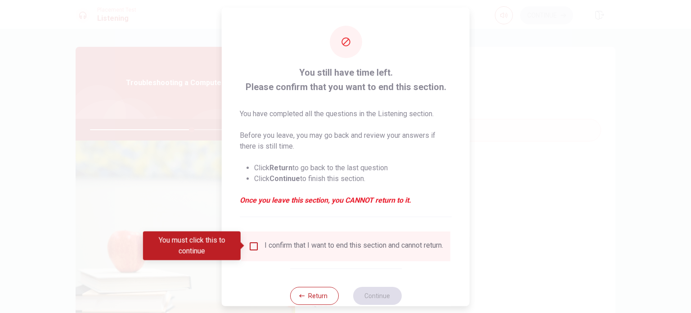
click at [327, 244] on div "I confirm that I want to end this section and cannot return." at bounding box center [353, 245] width 179 height 11
click at [252, 246] on input "You must click this to continue" at bounding box center [253, 245] width 11 height 11
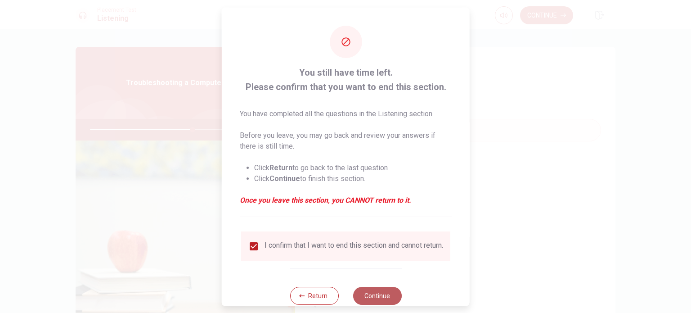
click at [364, 295] on button "Continue" at bounding box center [377, 295] width 49 height 18
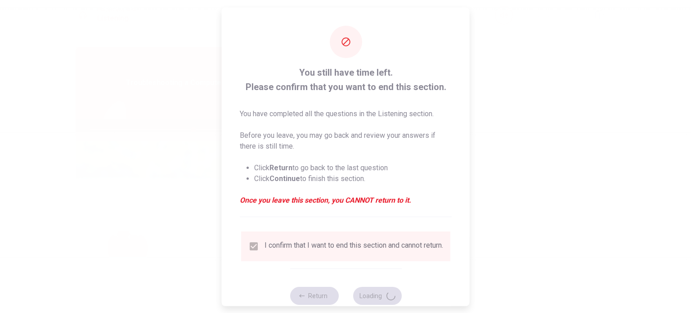
type input "64"
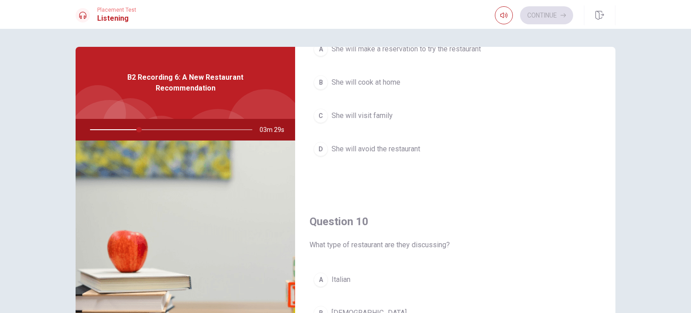
scroll to position [835, 0]
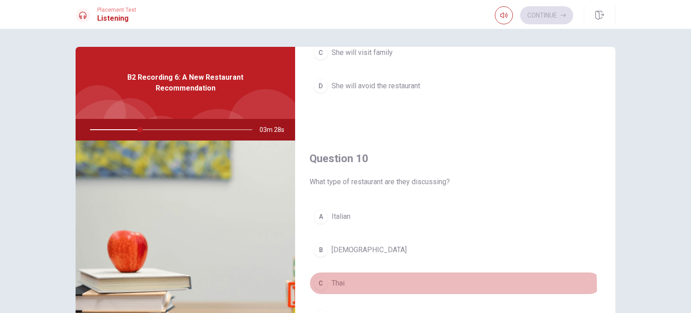
click at [315, 286] on div "C" at bounding box center [320, 283] width 14 height 14
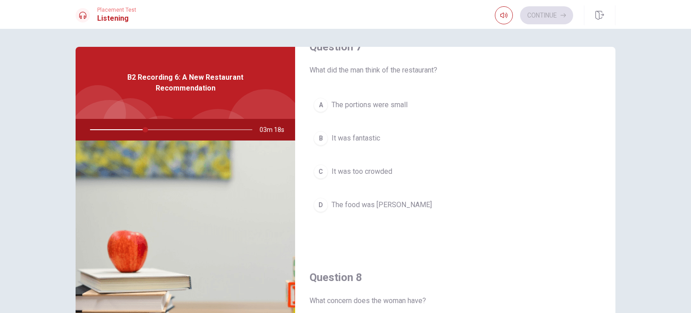
scroll to position [255, 0]
click at [313, 138] on div "B" at bounding box center [320, 138] width 14 height 14
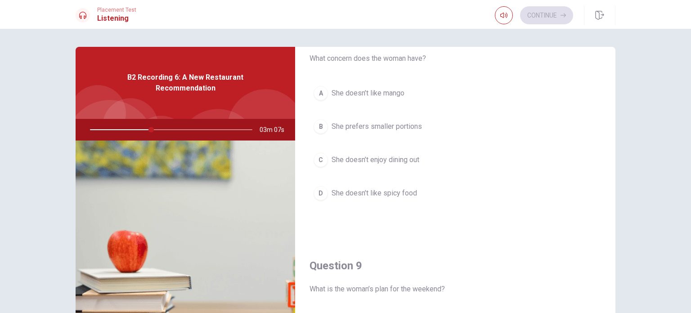
scroll to position [496, 0]
click at [318, 188] on div "D" at bounding box center [320, 194] width 14 height 14
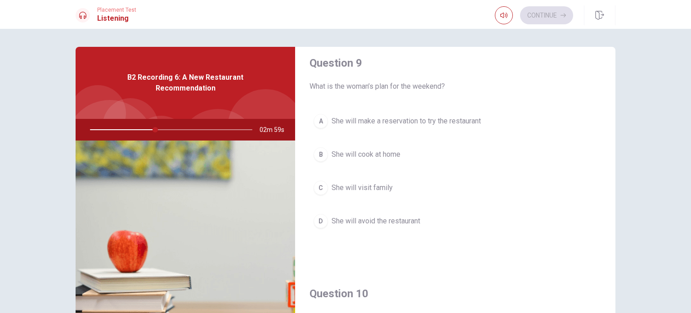
scroll to position [700, 0]
click at [323, 118] on div "A" at bounding box center [320, 121] width 14 height 14
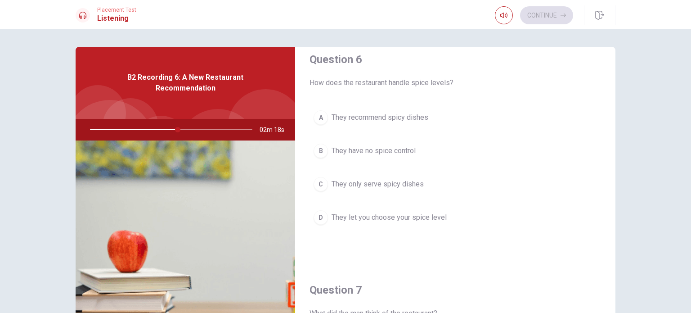
scroll to position [16, 0]
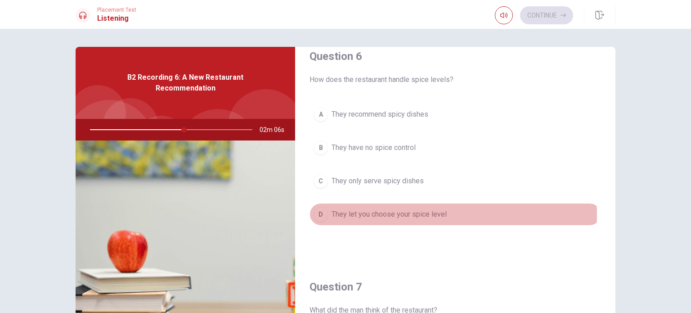
click at [439, 213] on span "They let you choose your spice level" at bounding box center [388, 214] width 115 height 11
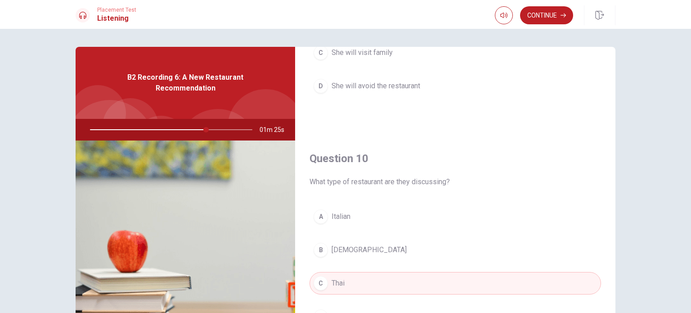
scroll to position [94, 0]
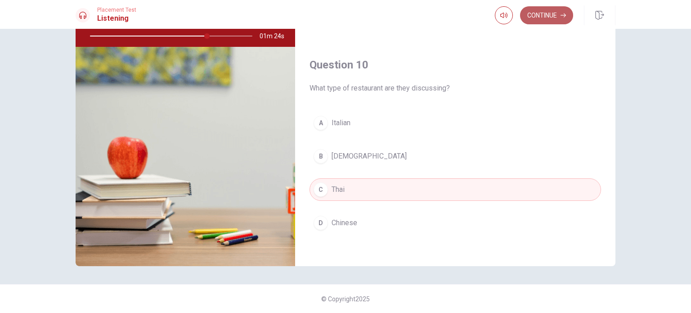
click at [547, 21] on button "Continue" at bounding box center [546, 15] width 53 height 18
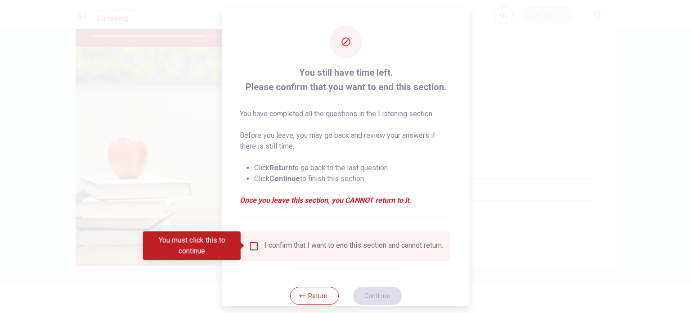
click at [319, 233] on div "I confirm that I want to end this section and cannot return." at bounding box center [345, 246] width 209 height 30
click at [318, 239] on div "I confirm that I want to end this section and cannot return." at bounding box center [345, 246] width 209 height 30
click at [250, 246] on input "You must click this to continue" at bounding box center [253, 245] width 11 height 11
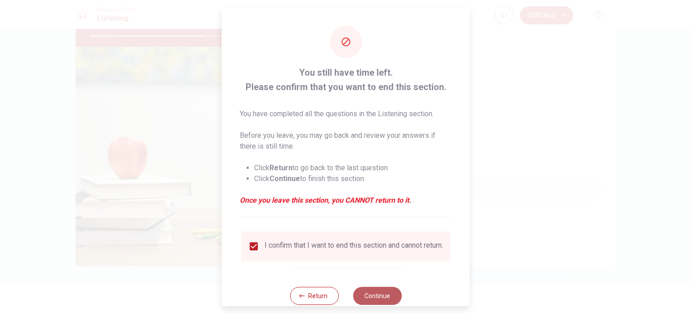
click at [380, 299] on button "Continue" at bounding box center [377, 295] width 49 height 18
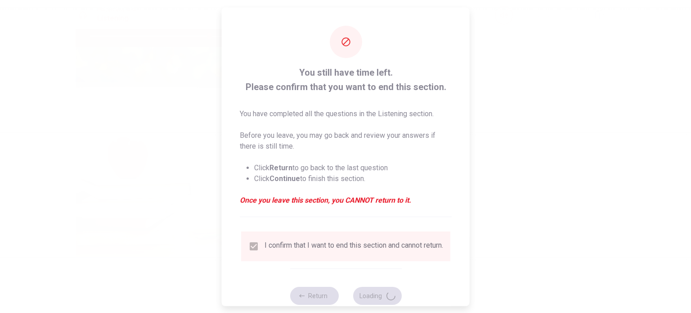
type input "74"
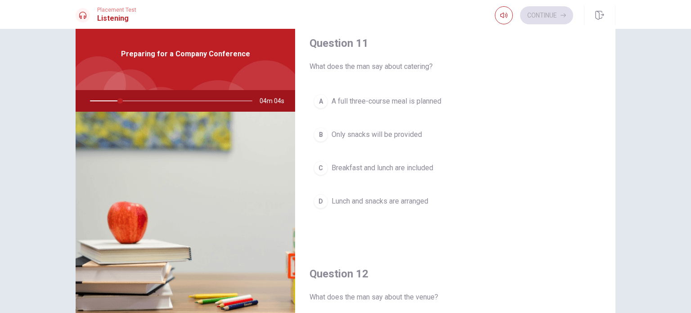
scroll to position [0, 0]
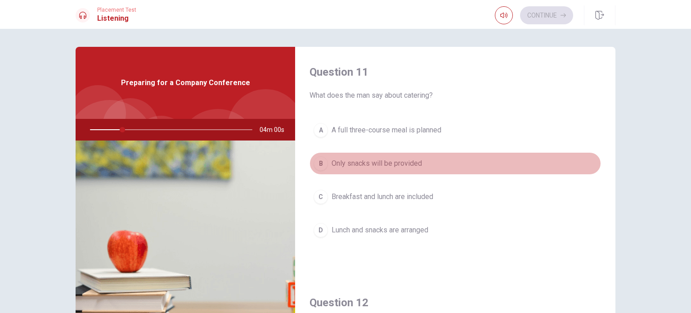
click at [488, 158] on button "B Only snacks will be provided" at bounding box center [454, 163] width 291 height 22
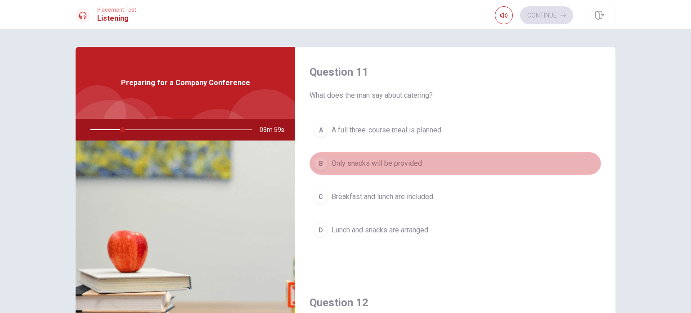
click at [488, 158] on button "B Only snacks will be provided" at bounding box center [454, 163] width 291 height 22
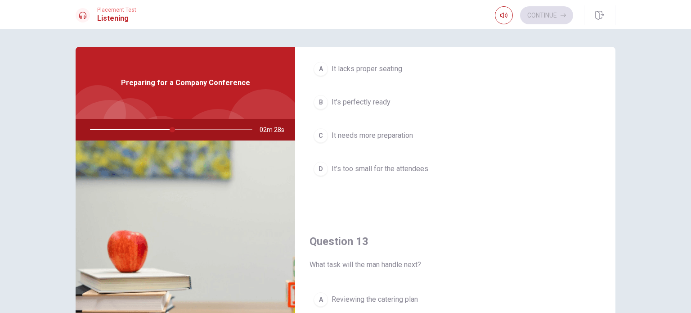
scroll to position [190, 0]
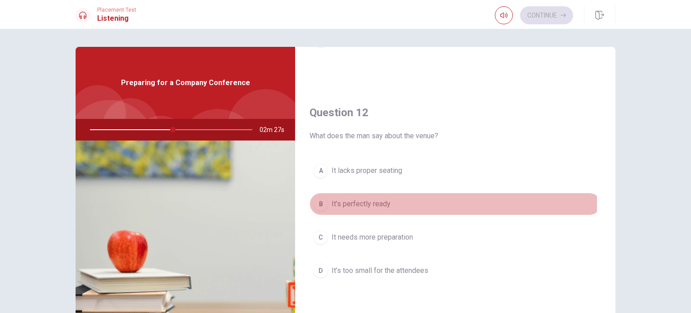
drag, startPoint x: 318, startPoint y: 202, endPoint x: 425, endPoint y: 205, distance: 107.1
click at [425, 205] on button "B It’s perfectly ready" at bounding box center [454, 203] width 291 height 22
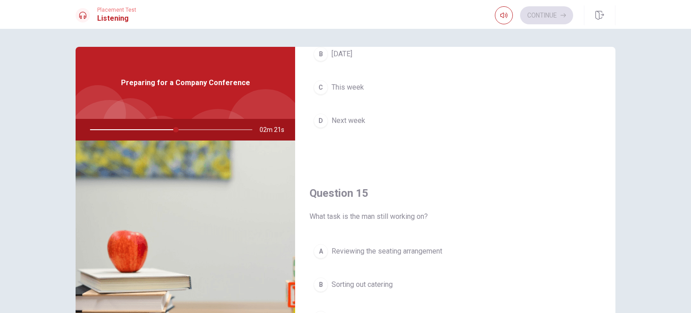
scroll to position [820, 0]
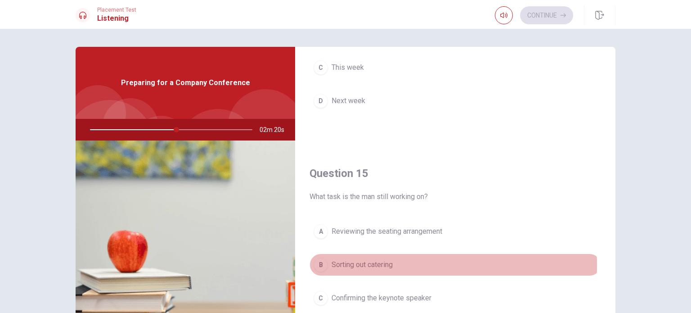
click at [355, 262] on span "Sorting out catering" at bounding box center [361, 264] width 61 height 11
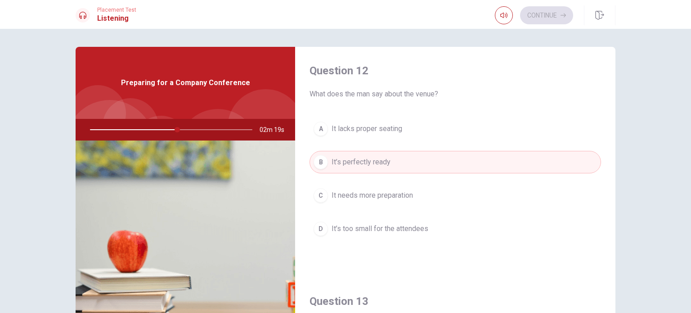
scroll to position [0, 0]
click at [457, 122] on button "A A full three-course meal is planned" at bounding box center [454, 130] width 291 height 22
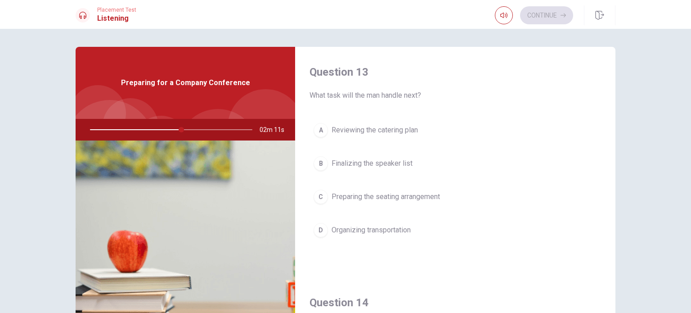
scroll to position [462, 0]
click at [393, 158] on span "Finalizing the speaker list" at bounding box center [371, 161] width 81 height 11
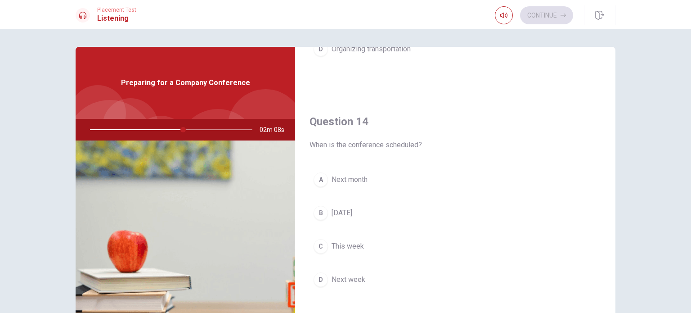
scroll to position [636, 0]
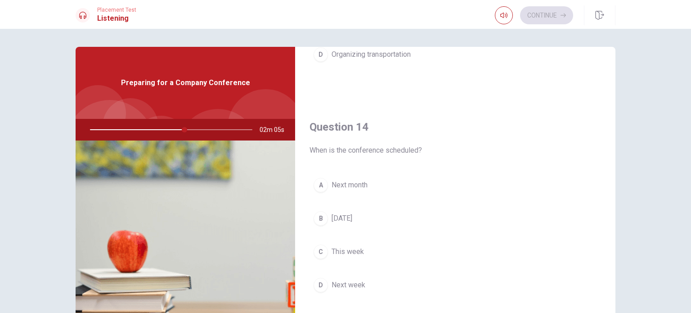
click at [399, 248] on button "C This week" at bounding box center [454, 251] width 291 height 22
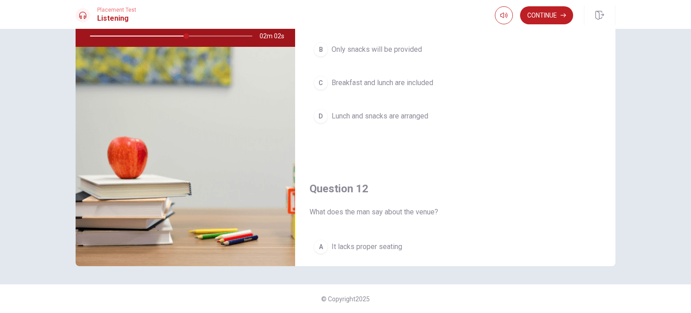
scroll to position [0, 0]
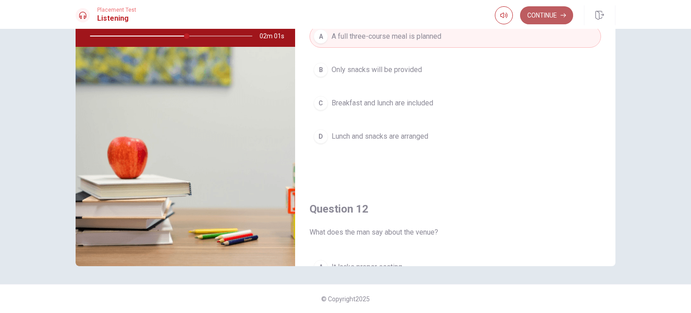
click at [536, 18] on button "Continue" at bounding box center [546, 15] width 53 height 18
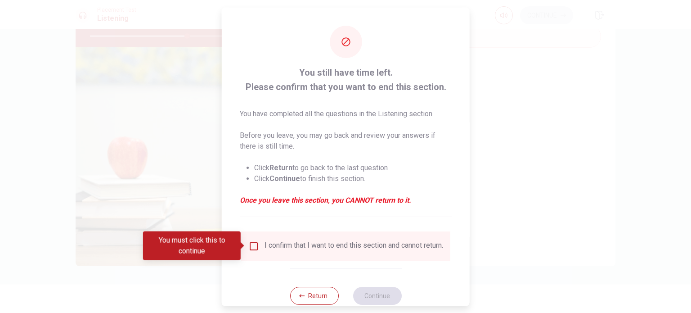
click at [292, 250] on div "I confirm that I want to end this section and cannot return." at bounding box center [353, 245] width 179 height 11
click at [269, 244] on div "I confirm that I want to end this section and cannot return." at bounding box center [353, 245] width 179 height 11
click at [255, 244] on input "You must click this to continue" at bounding box center [253, 245] width 11 height 11
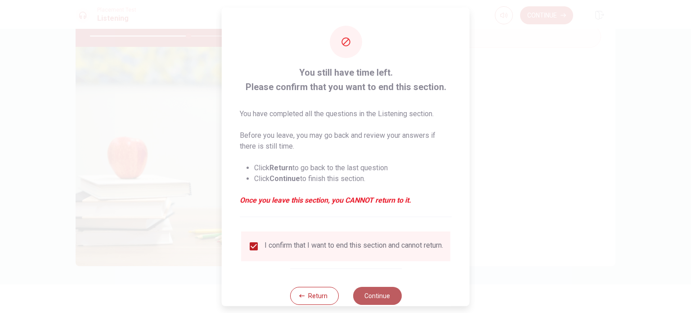
click at [386, 301] on button "Continue" at bounding box center [377, 295] width 49 height 18
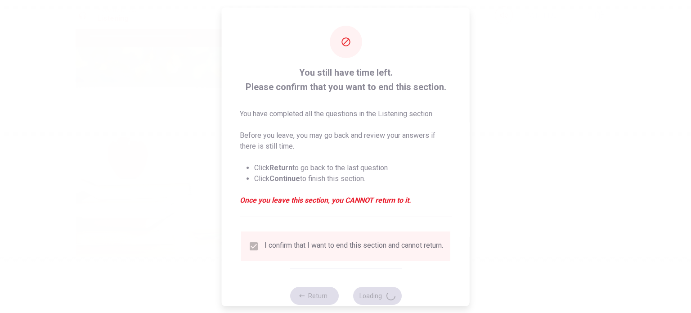
type input "61"
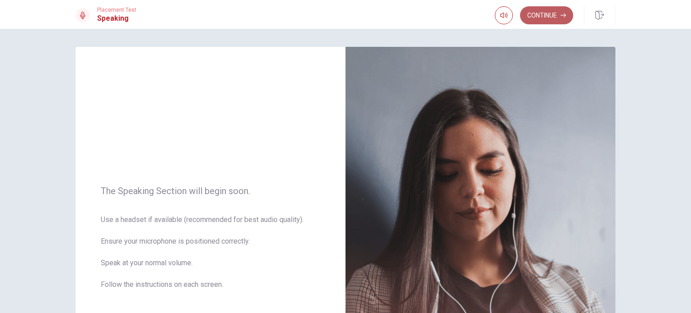
click at [562, 19] on button "Continue" at bounding box center [546, 15] width 53 height 18
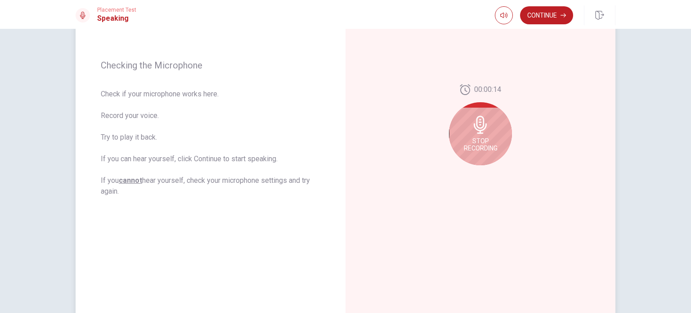
scroll to position [115, 0]
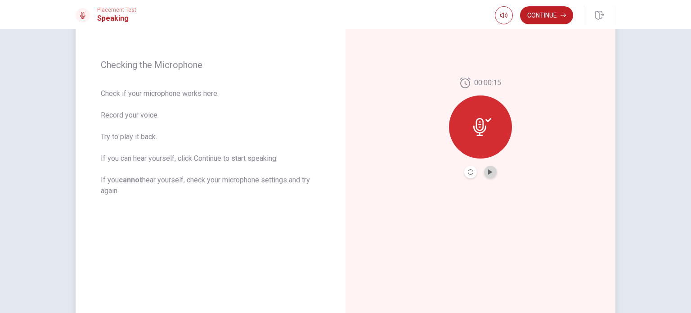
click at [484, 170] on button "Play Audio" at bounding box center [490, 171] width 13 height 13
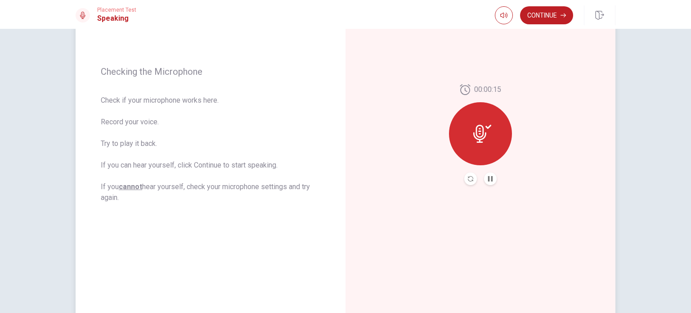
scroll to position [108, 0]
click at [465, 183] on button "Record Again" at bounding box center [470, 179] width 13 height 13
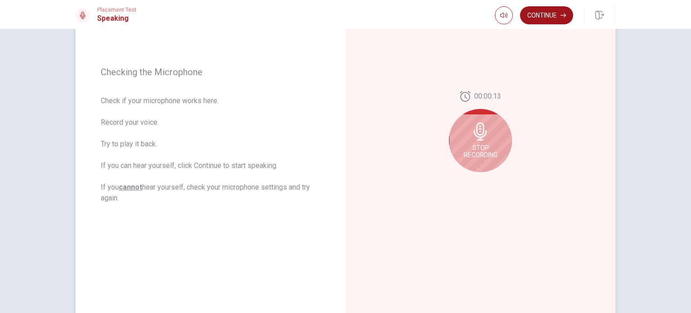
click at [552, 12] on button "Continue" at bounding box center [546, 15] width 53 height 18
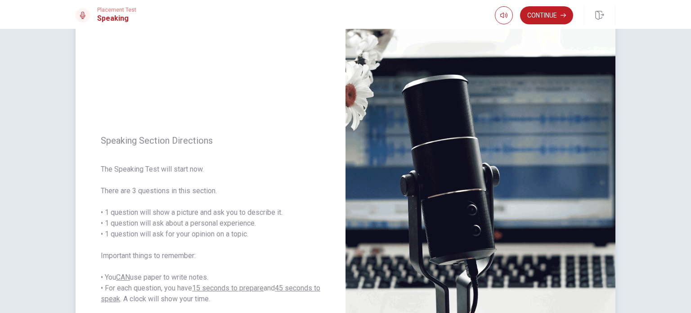
scroll to position [90, 0]
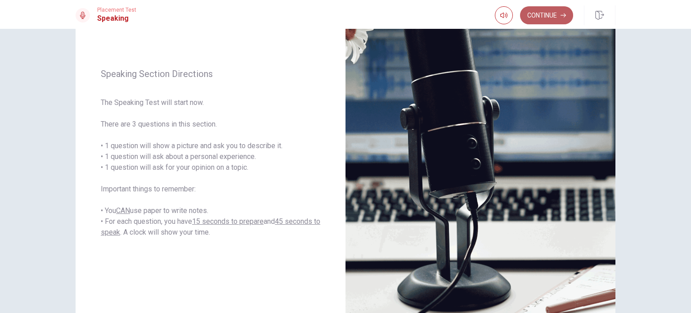
click at [556, 21] on button "Continue" at bounding box center [546, 15] width 53 height 18
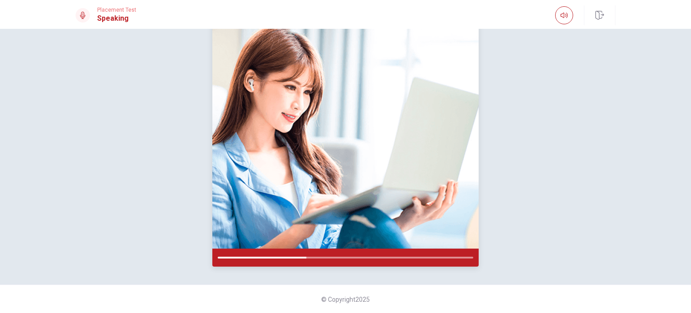
click at [363, 200] on img at bounding box center [345, 133] width 266 height 229
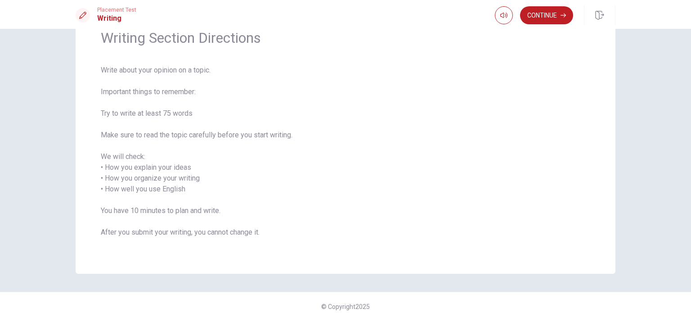
scroll to position [13, 0]
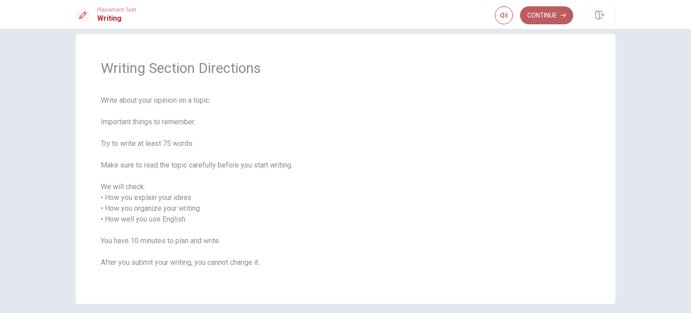
click at [538, 19] on button "Continue" at bounding box center [546, 15] width 53 height 18
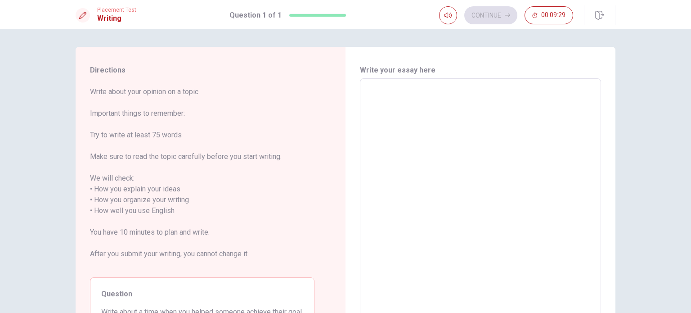
scroll to position [0, 0]
click at [430, 130] on textarea at bounding box center [480, 205] width 228 height 239
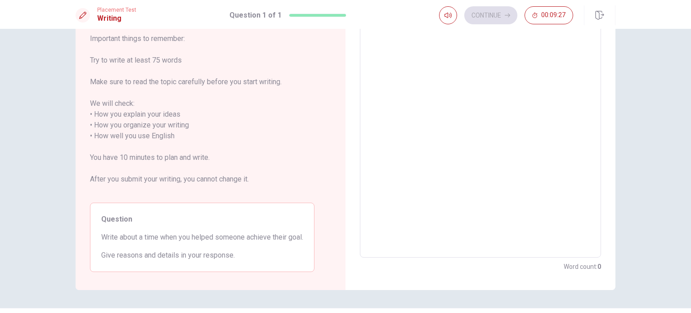
scroll to position [75, 0]
type textarea "I"
type textarea "x"
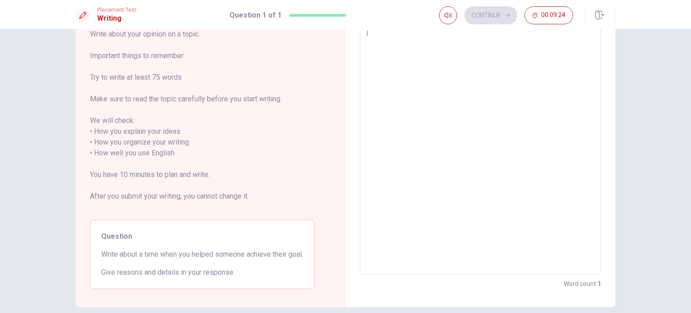
type textarea "I"
type textarea "x"
type textarea "I j"
type textarea "x"
type textarea "I je"
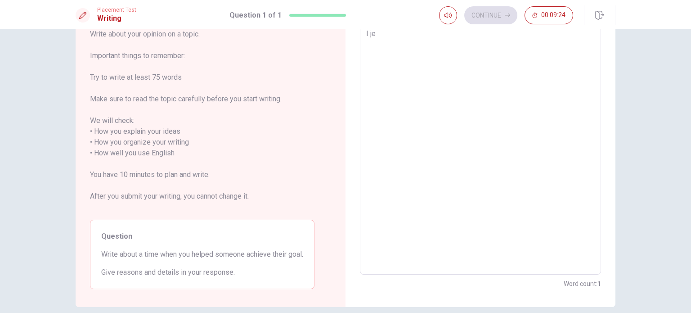
type textarea "x"
type textarea "I jel"
type textarea "x"
type textarea "I je"
type textarea "x"
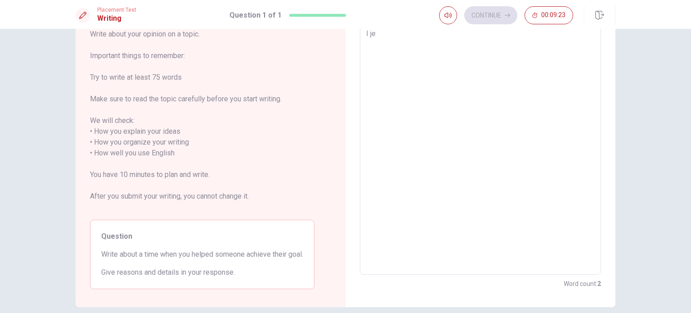
type textarea "I j"
type textarea "x"
type textarea "I"
type textarea "x"
type textarea "I h"
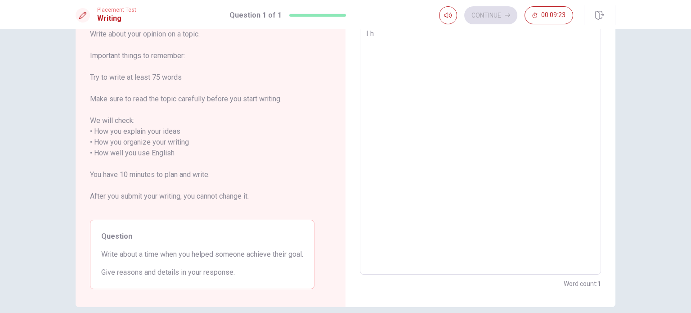
type textarea "x"
type textarea "I he"
type textarea "x"
type textarea "I hel"
type textarea "x"
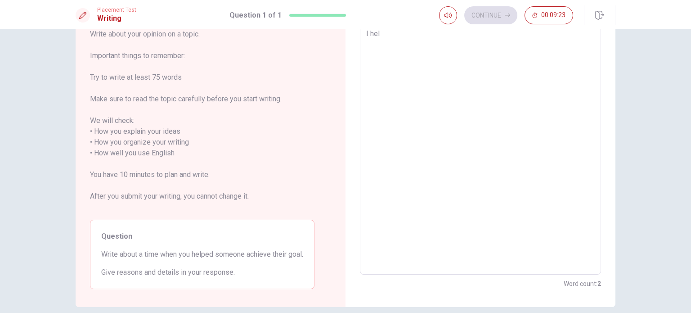
type textarea "I help"
type textarea "x"
type textarea "I helpe"
type textarea "x"
type textarea "I helped"
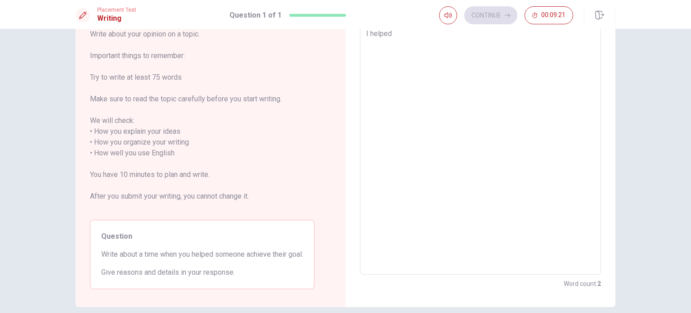
type textarea "x"
type textarea "I helped"
type textarea "x"
type textarea "I helped"
type textarea "x"
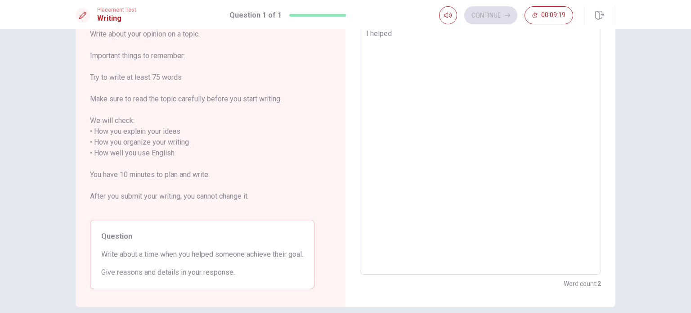
type textarea "I helpe"
type textarea "x"
type textarea "I help"
type textarea "x"
type textarea "I hel"
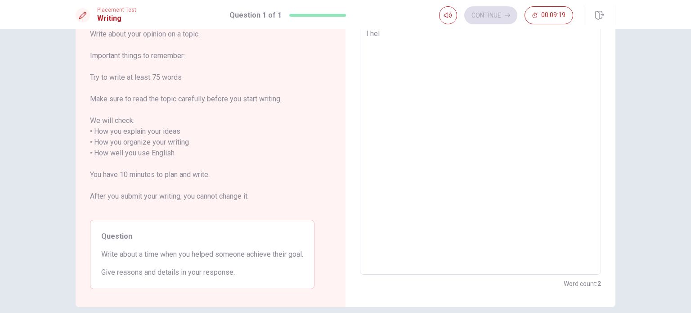
type textarea "x"
type textarea "I he"
type textarea "x"
type textarea "I h"
type textarea "x"
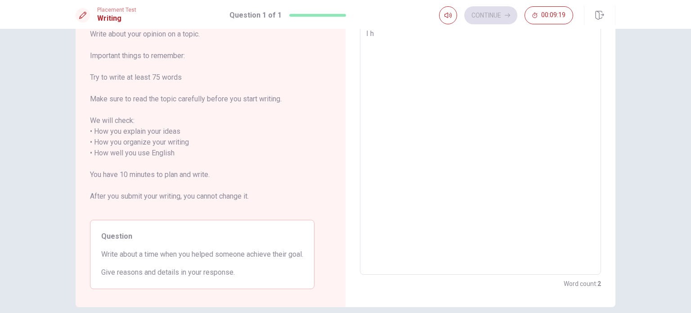
type textarea "I"
type textarea "x"
type textarea "I"
type textarea "x"
type textarea "W"
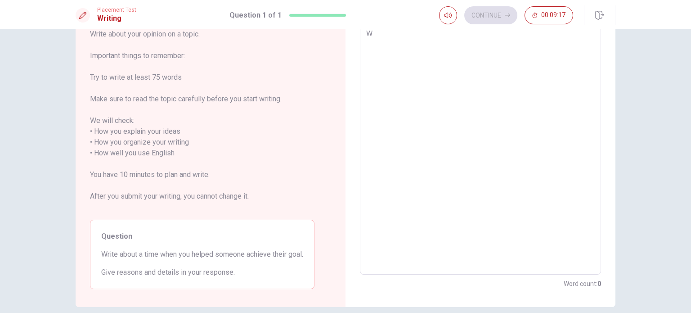
type textarea "x"
type textarea "Wh"
type textarea "x"
type textarea "Whe"
type textarea "x"
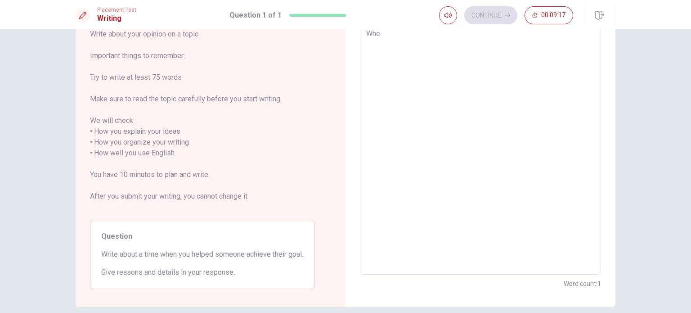
type textarea "When"
type textarea "x"
type textarea "When"
type textarea "x"
type textarea "When I"
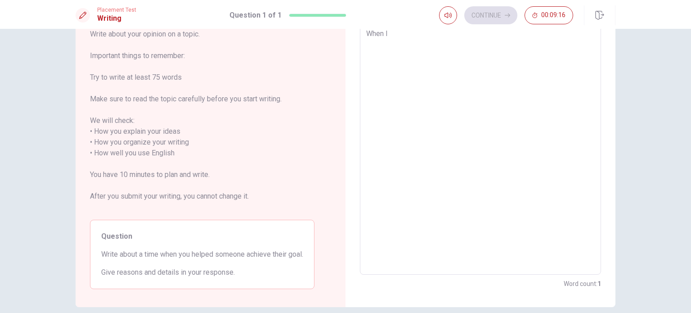
type textarea "x"
type textarea "When I"
type textarea "x"
type textarea "When I w"
type textarea "x"
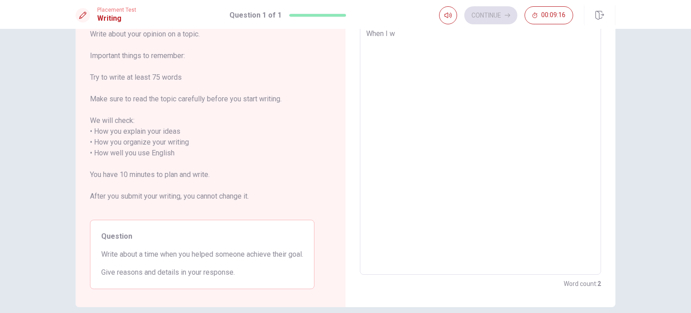
type textarea "When I wa"
type textarea "x"
type textarea "When I was"
type textarea "x"
type textarea "When I was"
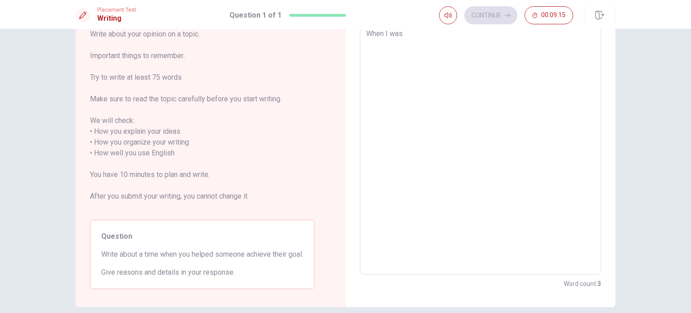
type textarea "x"
type textarea "When I was y"
type textarea "x"
type textarea "When I was yo"
type textarea "x"
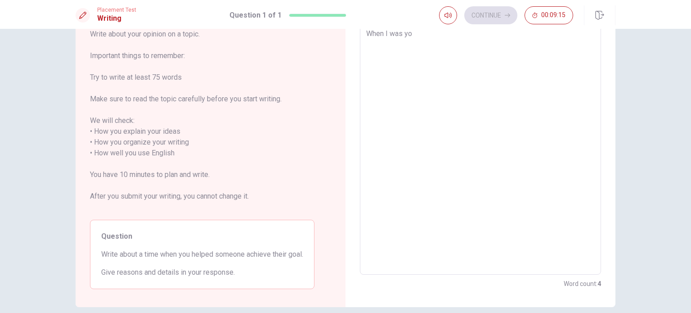
type textarea "When I was you"
type textarea "x"
type textarea "When I was youn"
type textarea "x"
type textarea "When I was young"
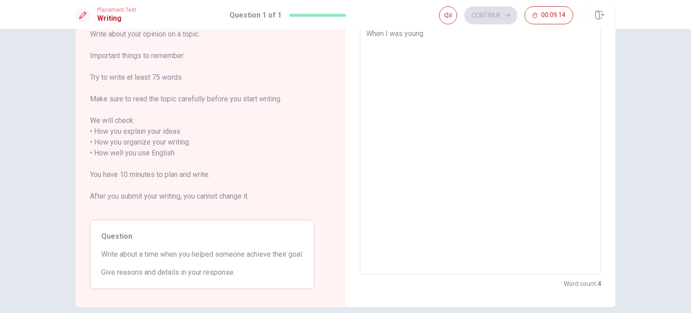
type textarea "x"
type textarea "When I was younge"
type textarea "x"
type textarea "When I was younger"
type textarea "x"
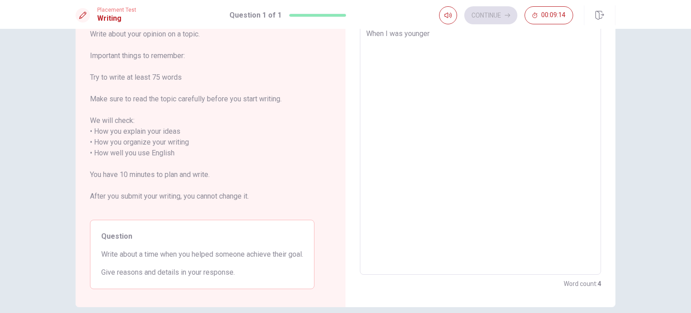
type textarea "When I was younger"
type textarea "x"
type textarea "When I was younger i"
type textarea "x"
type textarea "When I was younger in"
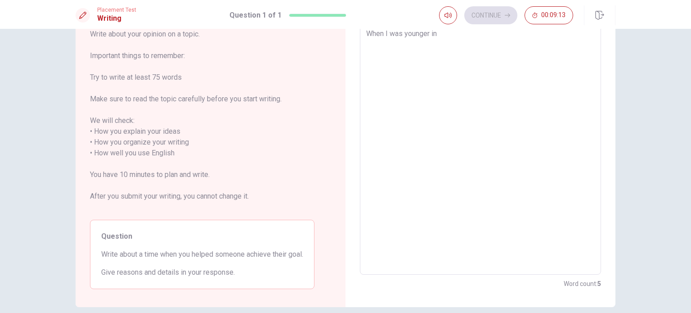
type textarea "x"
type textarea "When I was younger in"
type textarea "x"
type textarea "When I was younger in m"
type textarea "x"
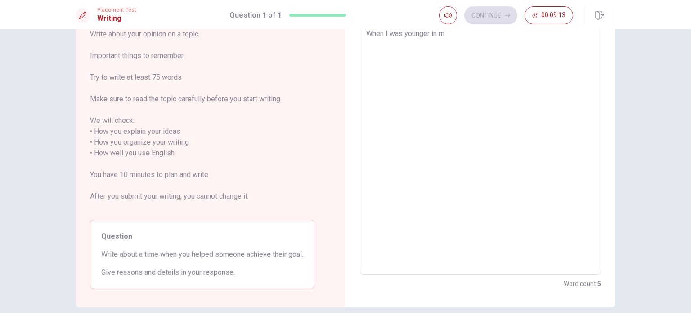
type textarea "When I was younger in my"
type textarea "x"
type textarea "When I was younger in my"
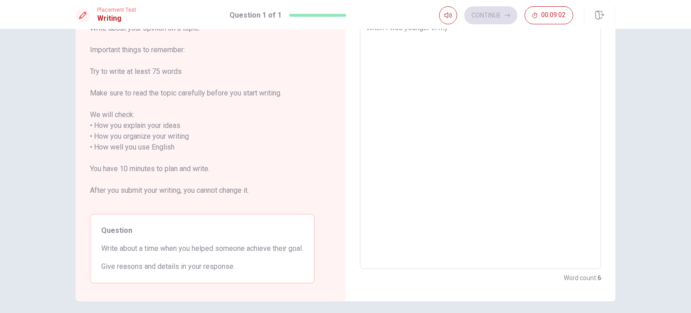
type textarea "x"
type textarea "When I was younger in my"
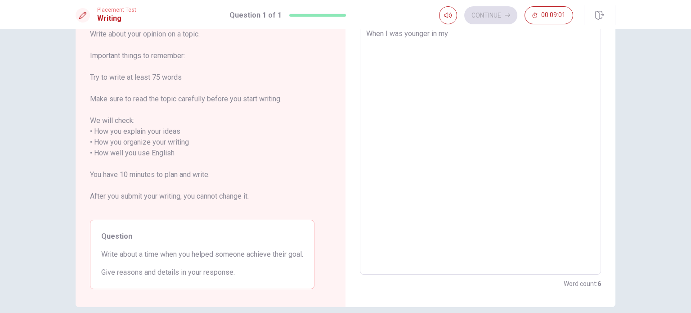
type textarea "x"
type textarea "When I was younger in my"
type textarea "x"
type textarea "When I was younger in my"
type textarea "x"
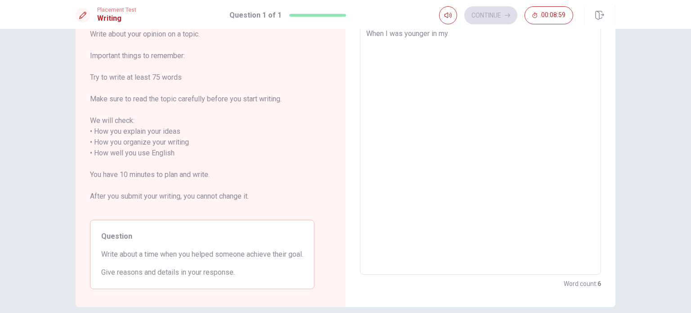
type textarea "When I was younger in m"
type textarea "x"
type textarea "When I was younger in"
type textarea "x"
type textarea "When I was younger in"
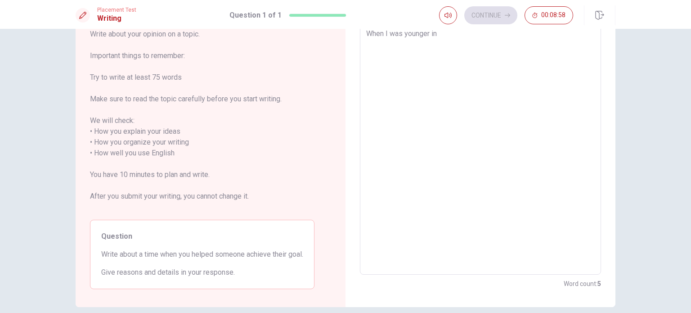
type textarea "x"
type textarea "When I was younger i"
type textarea "x"
type textarea "When I was younger"
type textarea "x"
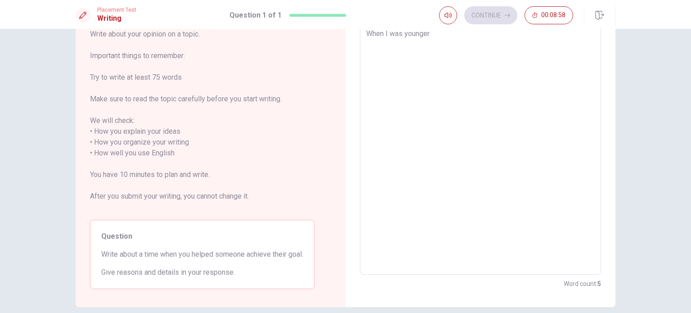
type textarea "When I was younger"
type textarea "x"
type textarea "When I was younge"
type textarea "x"
type textarea "When I was young"
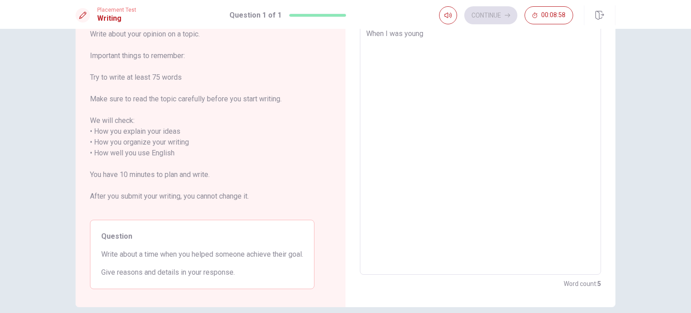
type textarea "x"
type textarea "When I was youn"
type textarea "x"
type textarea "When I was you"
type textarea "x"
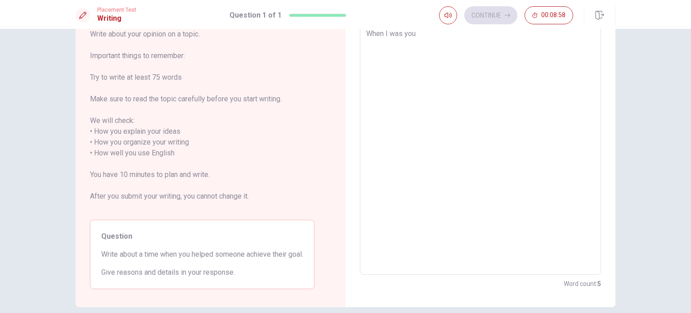
type textarea "When I was yo"
type textarea "x"
type textarea "When I was y"
type textarea "x"
type textarea "When I was"
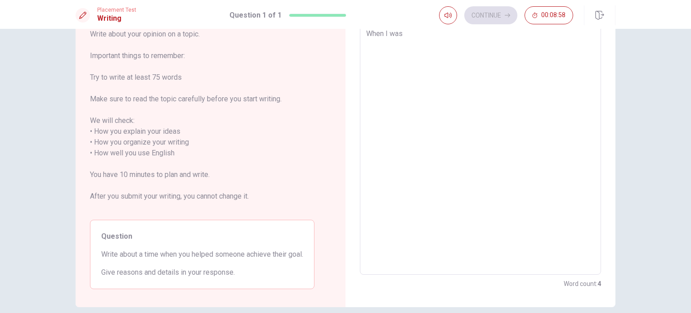
type textarea "x"
type textarea "When I was"
type textarea "x"
type textarea "When I wa"
type textarea "x"
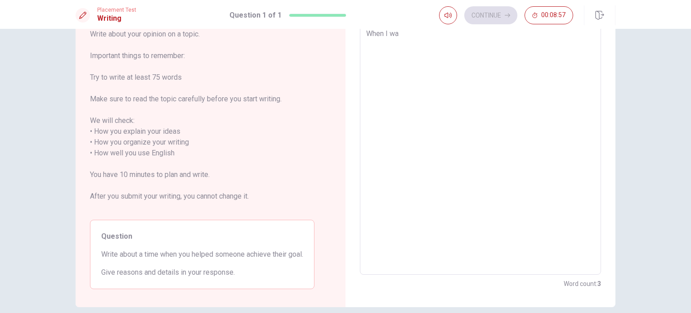
type textarea "When I was"
type textarea "x"
type textarea "When I was"
type textarea "x"
type textarea "When I was i"
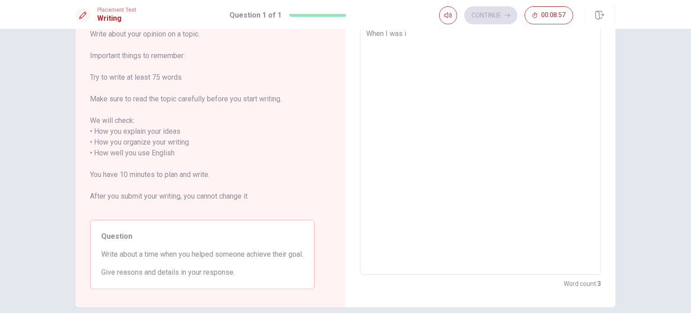
type textarea "x"
type textarea "When I was in"
type textarea "x"
type textarea "When I was in"
type textarea "x"
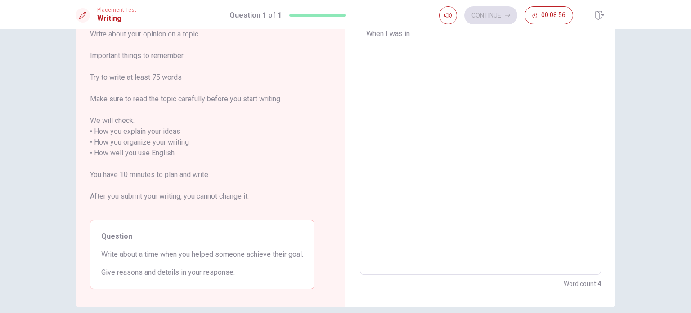
type textarea "When I was in"
type textarea "x"
type textarea "When I was i"
type textarea "x"
type textarea "When I was"
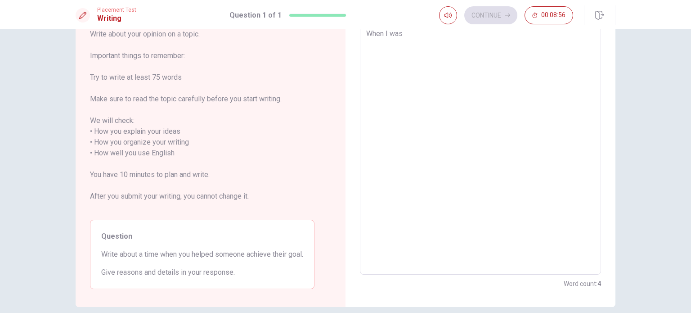
type textarea "x"
type textarea "When I was s"
type textarea "x"
type textarea "When I was st"
type textarea "x"
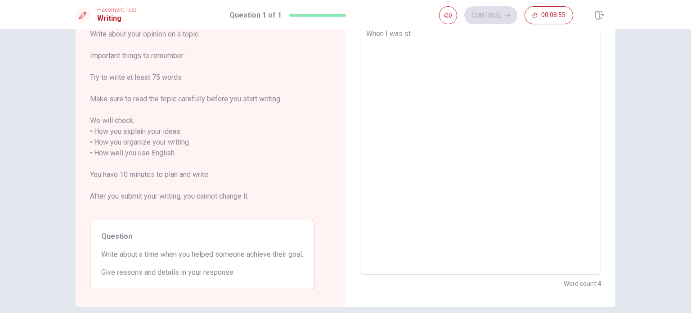
type textarea "When I was stu"
type textarea "x"
type textarea "When I was stud"
type textarea "x"
type textarea "When I was study"
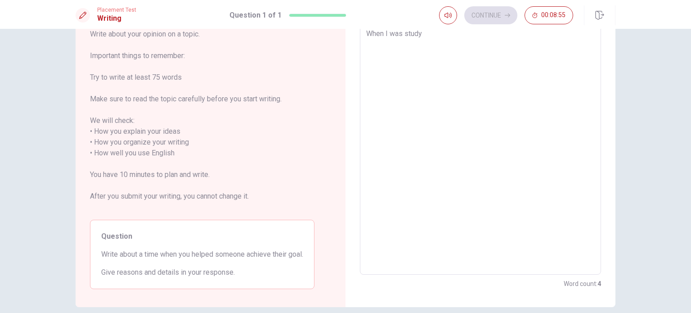
type textarea "x"
type textarea "When I was studyi"
type textarea "x"
type textarea "When I was studyin"
type textarea "x"
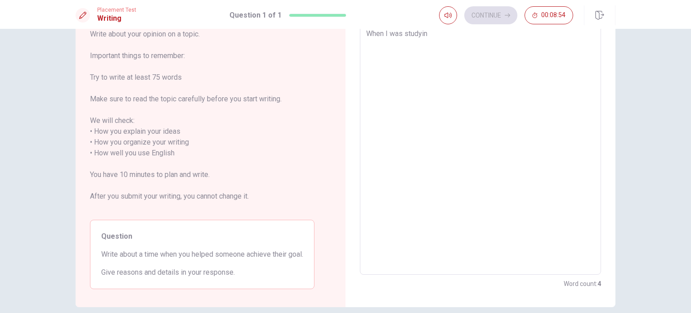
type textarea "When I was studying"
type textarea "x"
type textarea "When I was studying"
type textarea "x"
type textarea "When I was studying i"
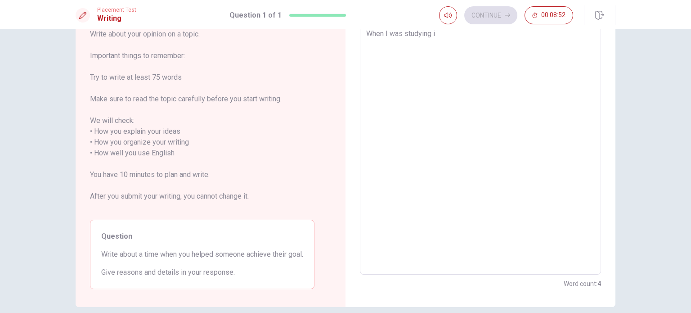
type textarea "x"
type textarea "When I was studying in"
type textarea "x"
type textarea "When I was studying in"
type textarea "x"
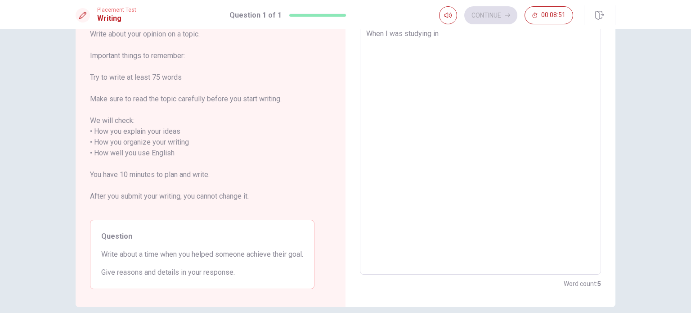
type textarea "When I was studying in s"
type textarea "x"
type textarea "When I was studying in sa"
type textarea "x"
type textarea "When I was studying in [GEOGRAPHIC_DATA]"
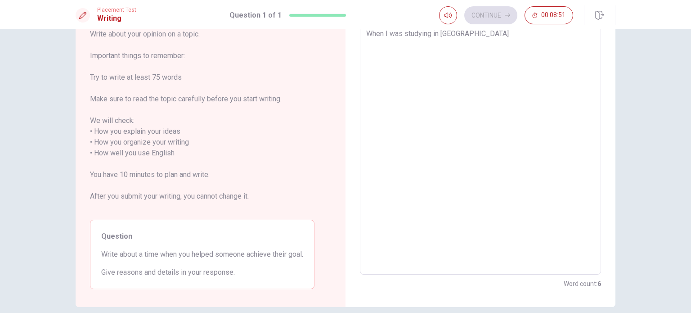
type textarea "x"
type textarea "When I was studying in sand"
type textarea "x"
type textarea "When I was studying in sandw"
type textarea "x"
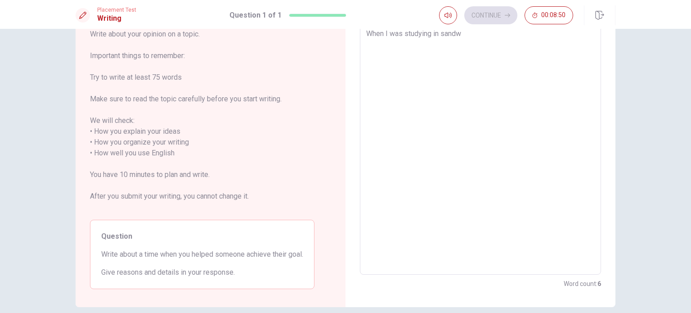
type textarea "When I was studying in [GEOGRAPHIC_DATA]"
type textarea "x"
type textarea "When I was studying in sandwic"
type textarea "x"
type textarea "When I was studying in [GEOGRAPHIC_DATA]"
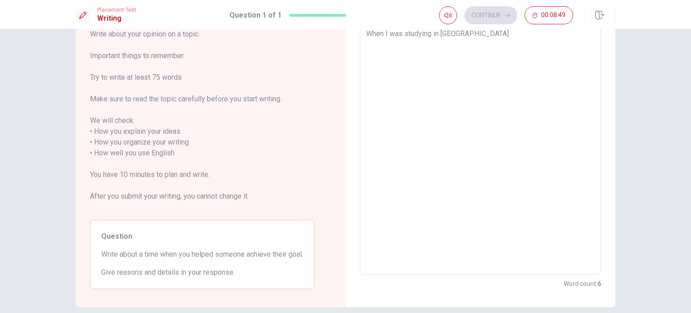
type textarea "x"
type textarea "When I was studying in [GEOGRAPHIC_DATA]"
type textarea "x"
type textarea "When I was studying in sandwich c"
type textarea "x"
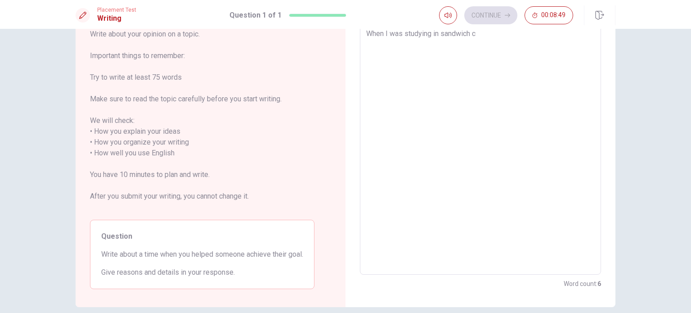
type textarea "When I was studying in sandwich co"
type textarea "x"
type textarea "When I was studying in sandwich cou"
type textarea "x"
type textarea "When I was studying in sandwich cour"
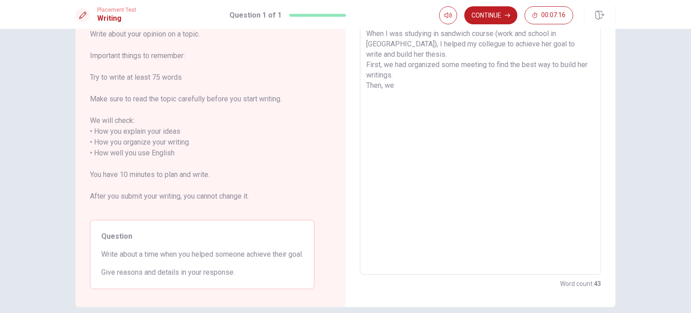
click at [403, 53] on textarea "When I was studying in sandwich course (work and school in [GEOGRAPHIC_DATA]), …" at bounding box center [480, 147] width 228 height 239
click at [408, 73] on textarea "When I was studying in sandwich course (work and school in [GEOGRAPHIC_DATA]), …" at bounding box center [480, 147] width 228 height 239
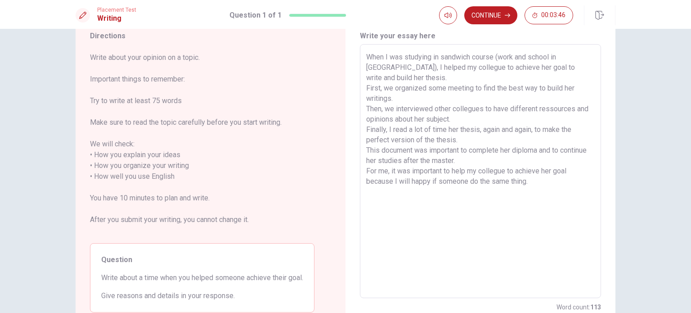
scroll to position [98, 0]
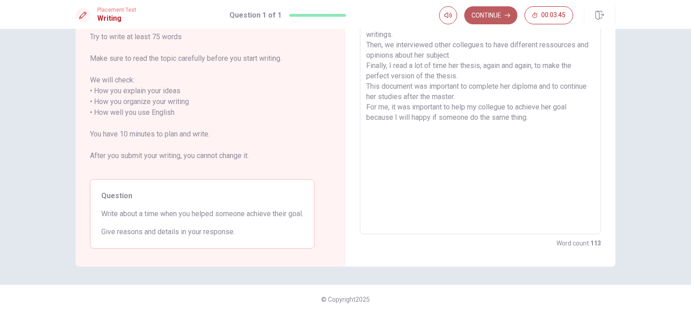
click at [489, 12] on button "Continue" at bounding box center [490, 15] width 53 height 18
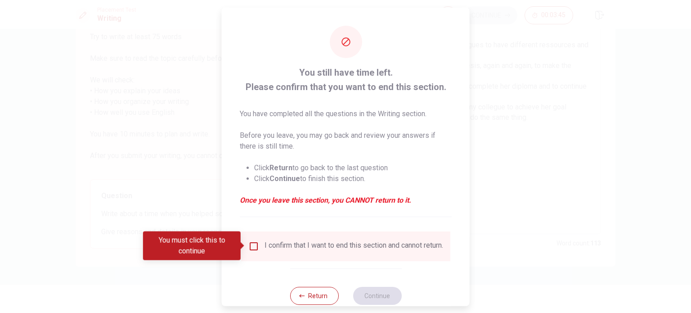
click at [291, 248] on div "I confirm that I want to end this section and cannot return." at bounding box center [353, 245] width 179 height 11
click at [255, 246] on input "You must click this to continue" at bounding box center [253, 245] width 11 height 11
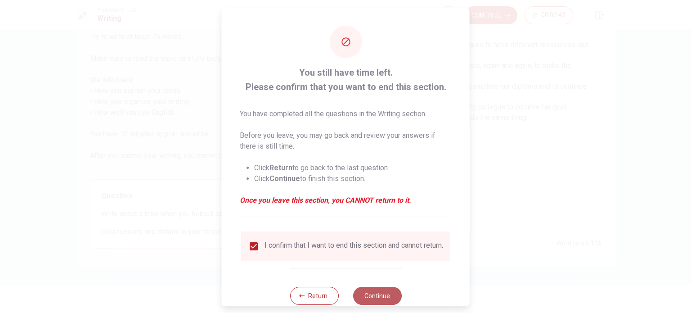
click at [371, 297] on button "Continue" at bounding box center [377, 295] width 49 height 18
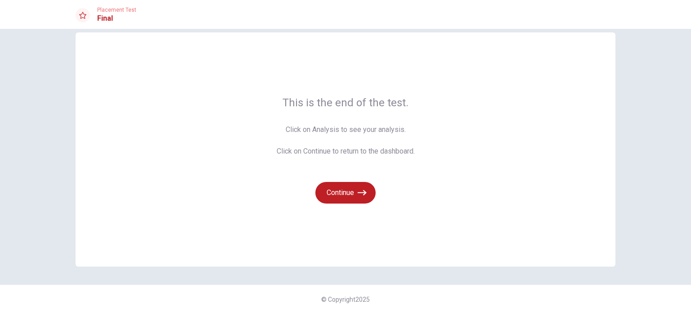
scroll to position [0, 0]
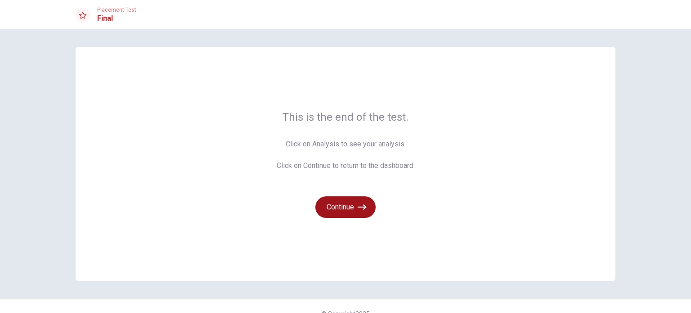
click at [366, 201] on button "Continue" at bounding box center [345, 207] width 60 height 22
